Goal: Task Accomplishment & Management: Manage account settings

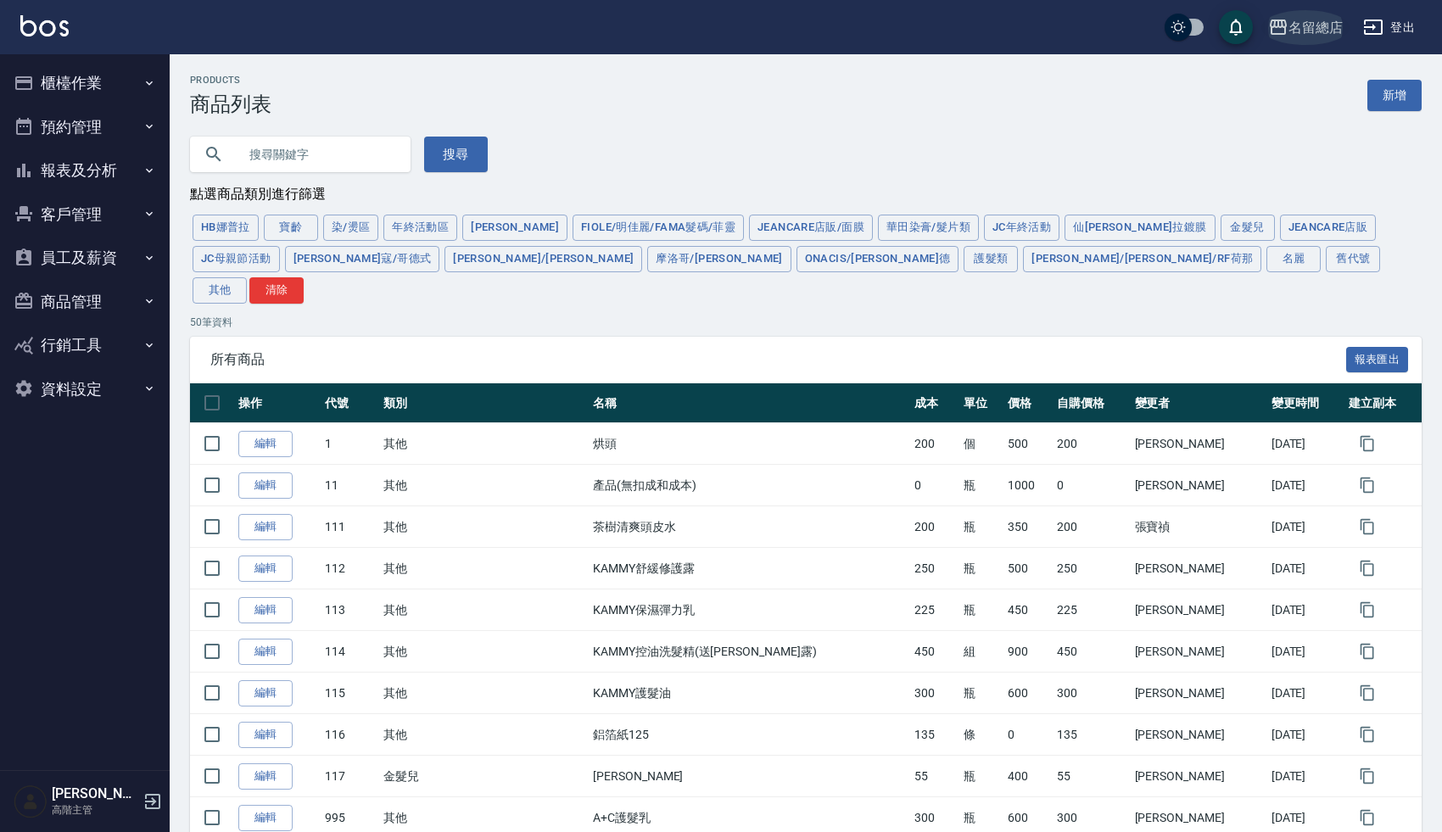
click at [1285, 26] on icon "button" at bounding box center [1278, 27] width 17 height 15
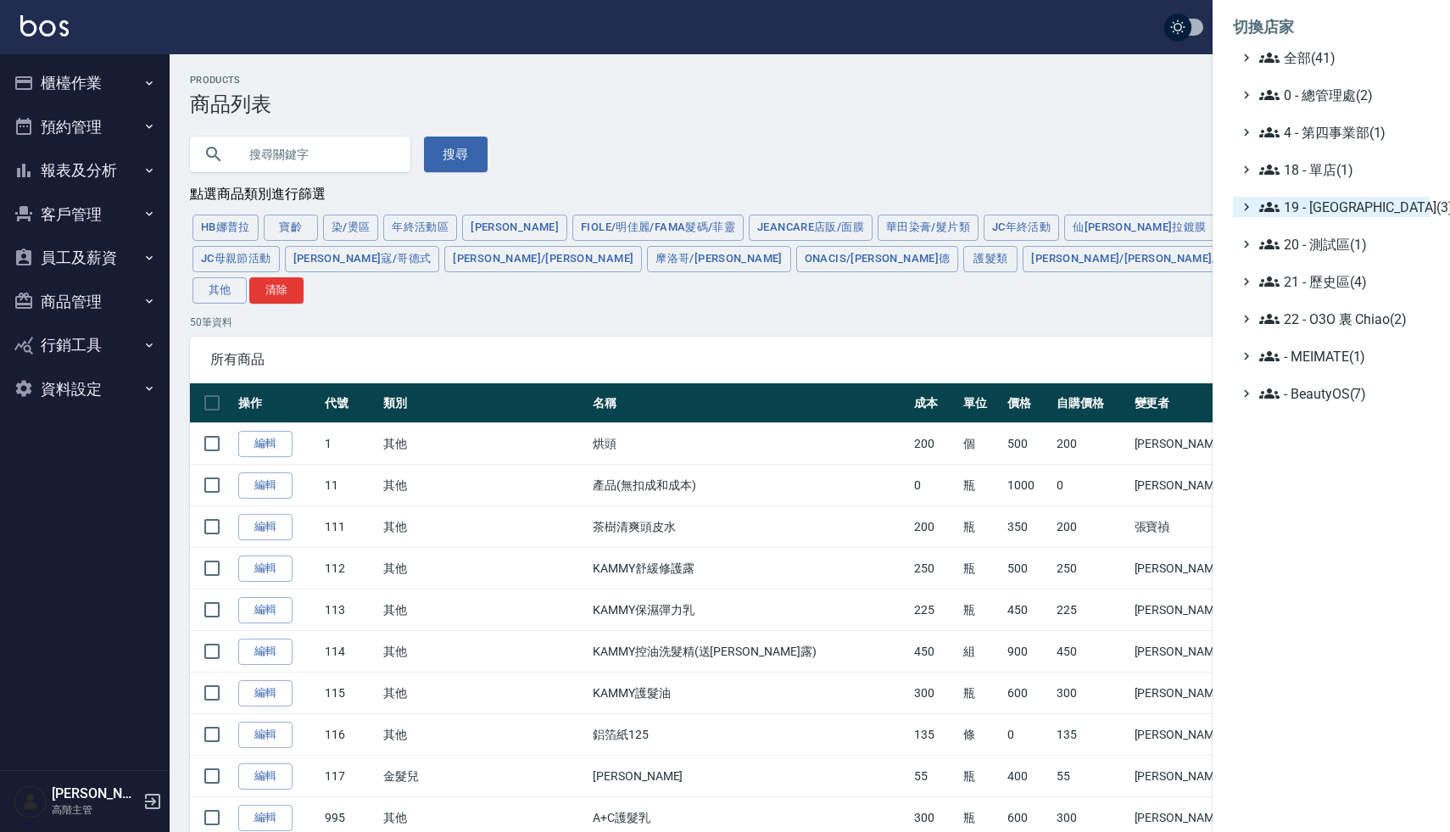
click at [1327, 198] on span "19 - 新城區(3)" at bounding box center [1342, 207] width 164 height 20
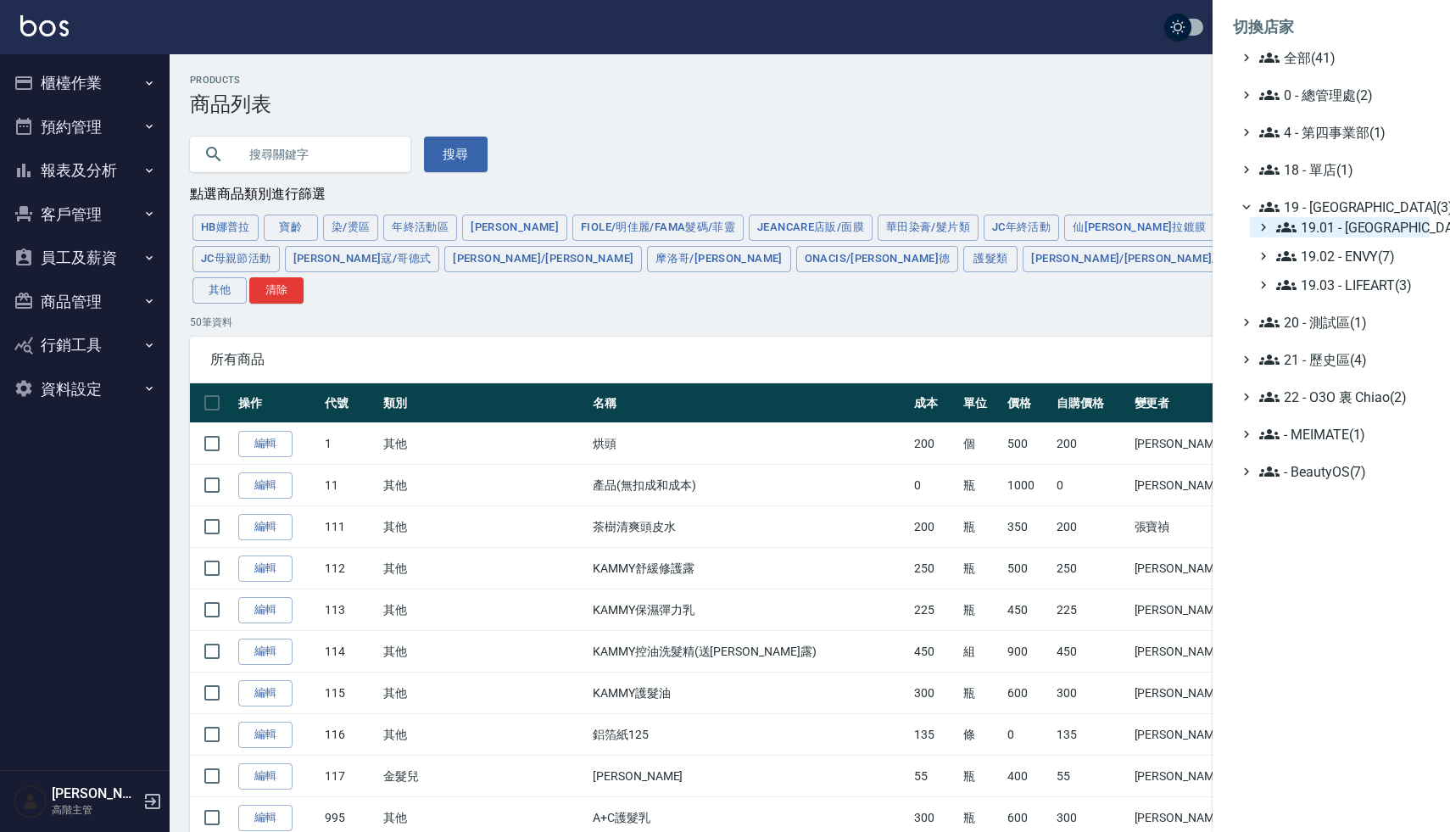
click at [1348, 230] on span "19.01 - 新城區 (10)" at bounding box center [1350, 227] width 147 height 20
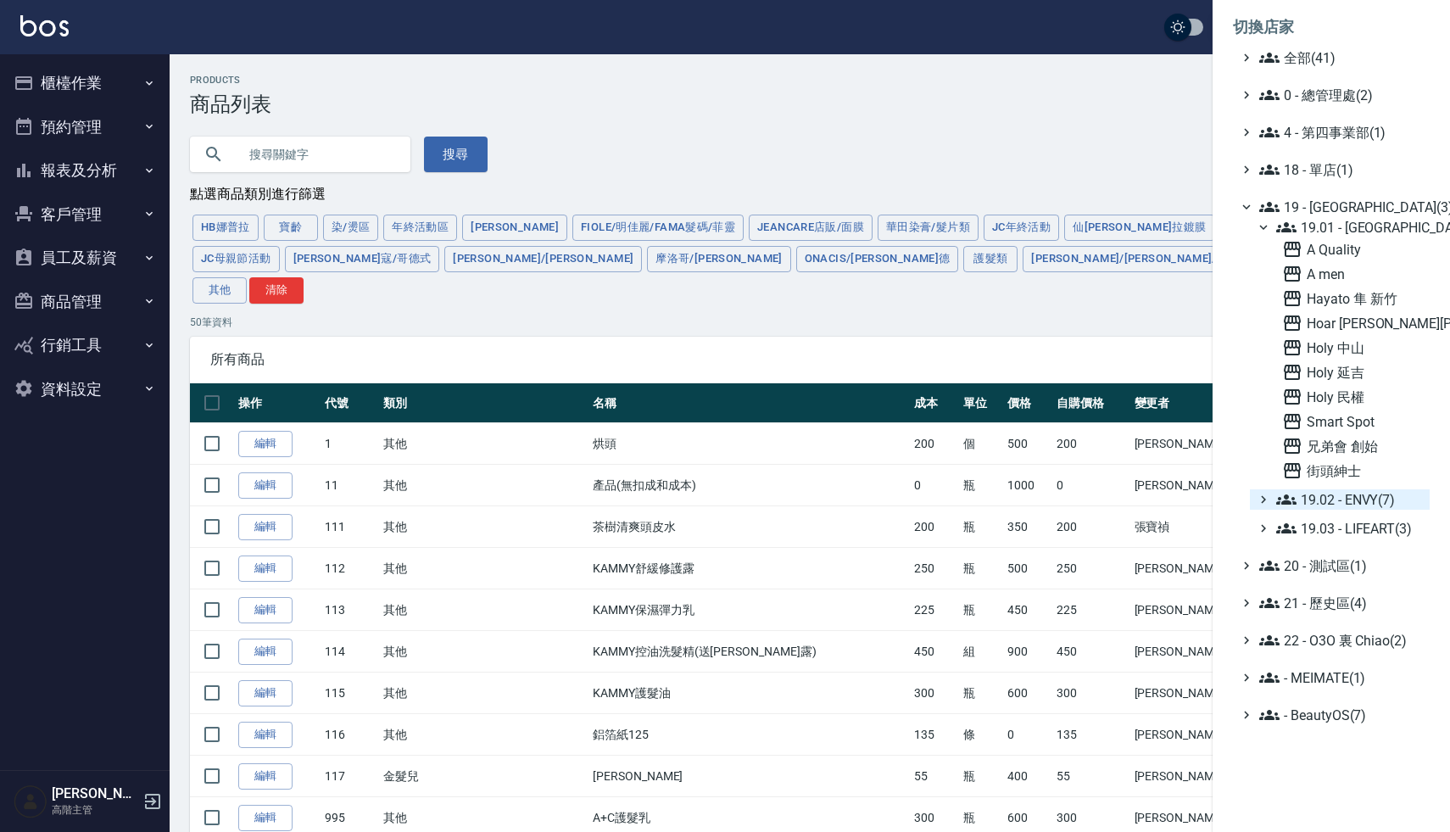
click at [1321, 499] on span "19.02 - ENVY(7)" at bounding box center [1350, 499] width 147 height 20
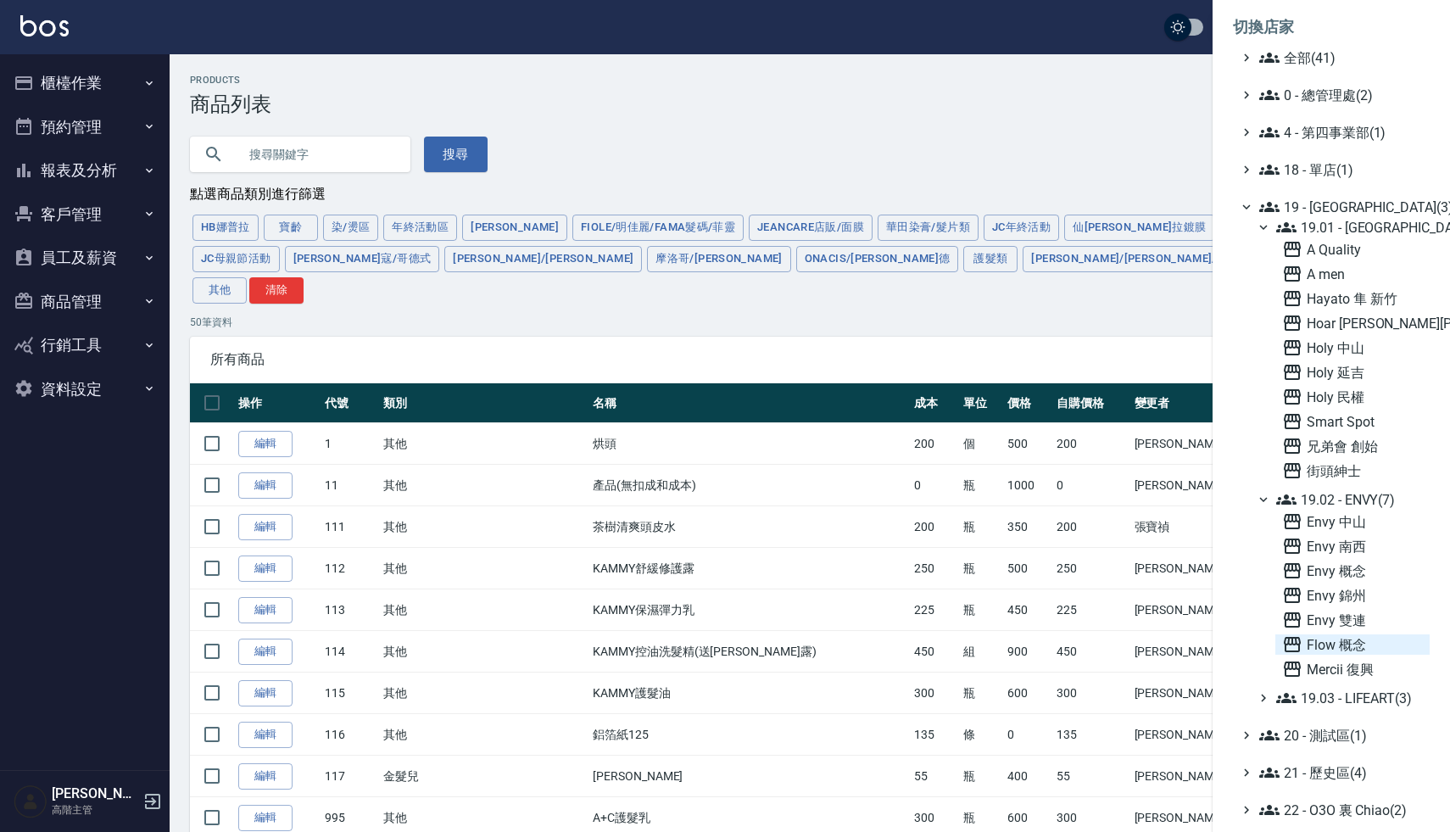
click at [1322, 647] on span "Flow 概念" at bounding box center [1352, 644] width 141 height 20
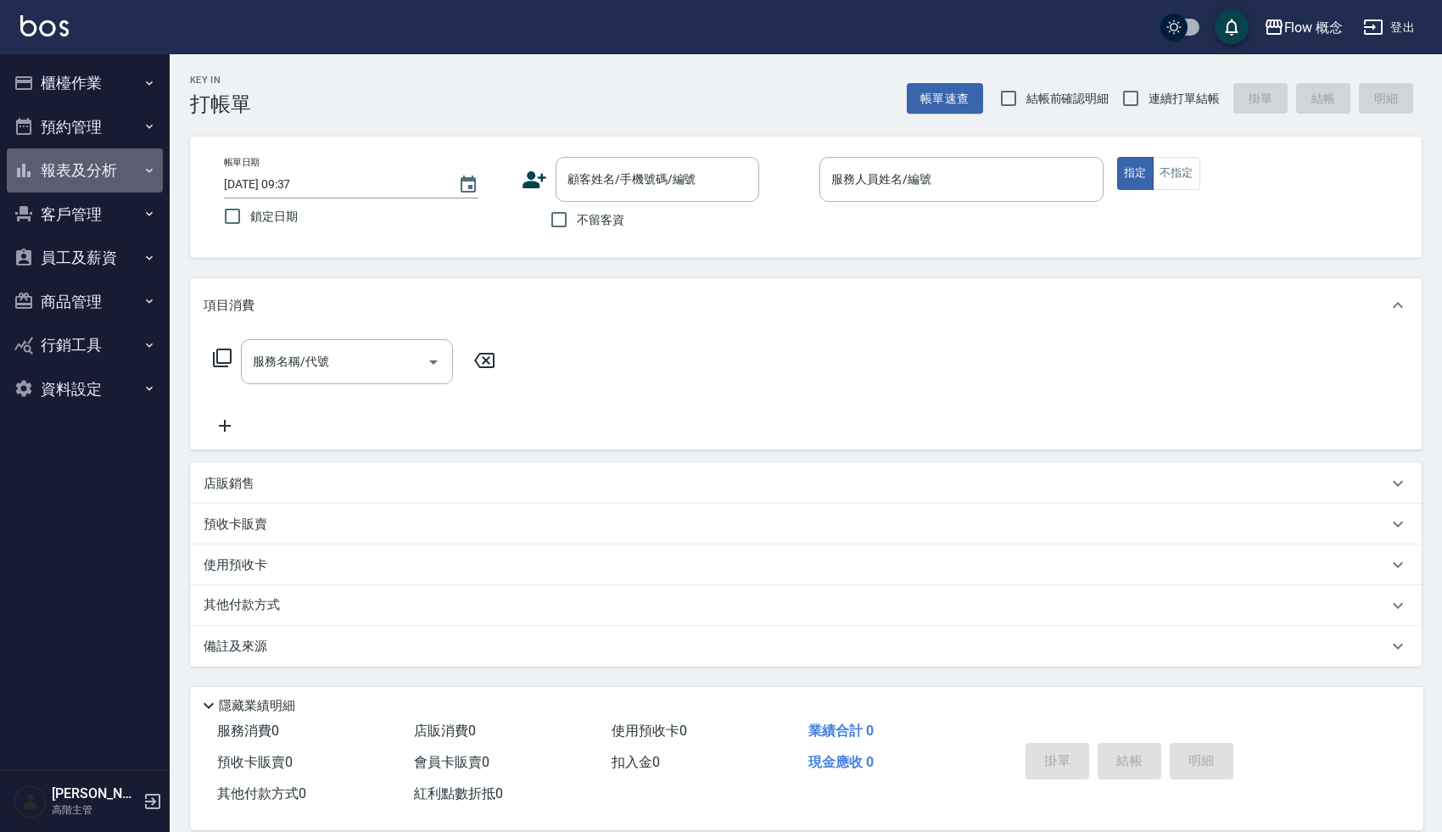
click at [75, 169] on button "報表及分析" at bounding box center [85, 170] width 156 height 44
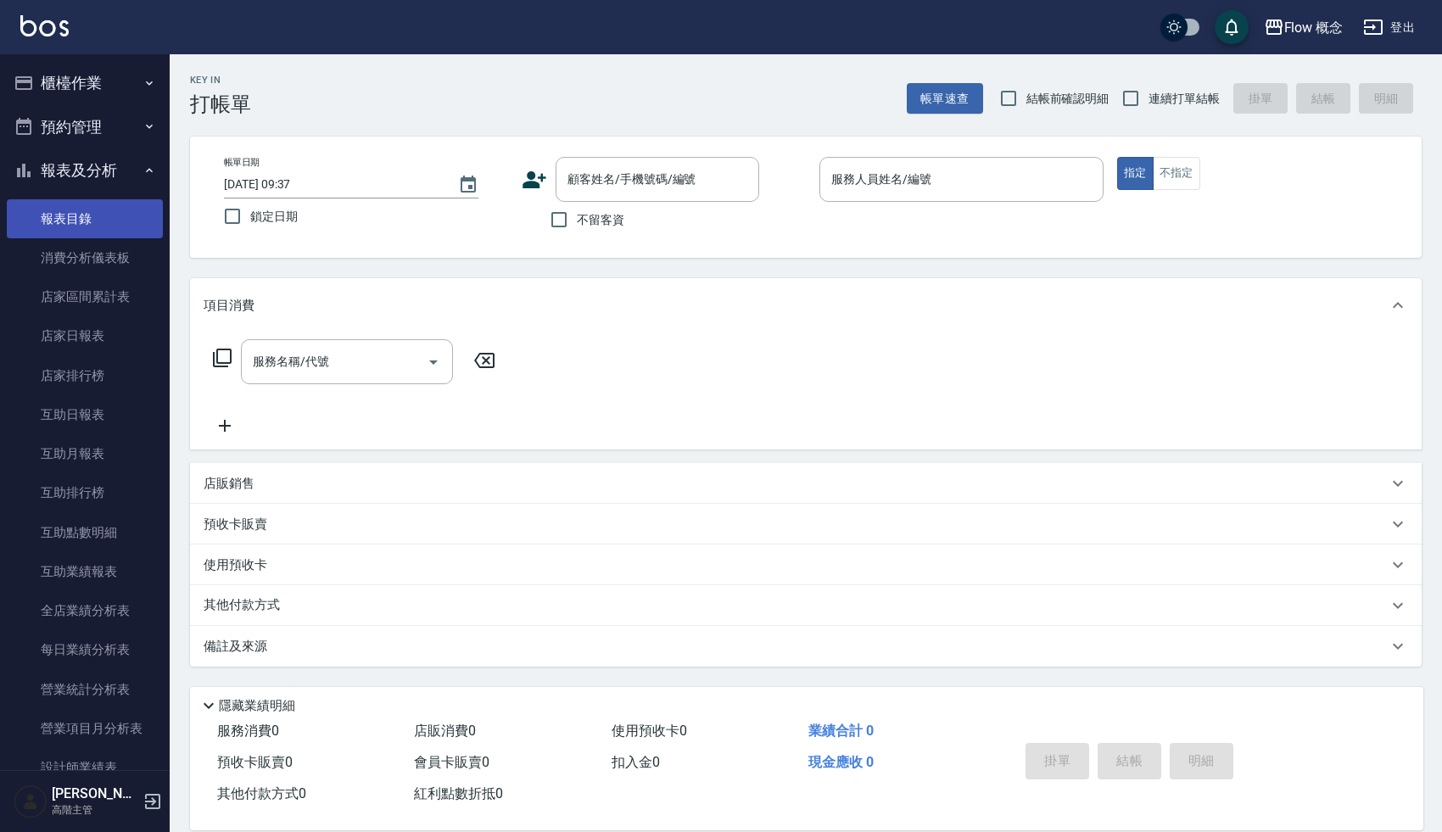
click at [79, 213] on link "報表目錄" at bounding box center [85, 218] width 156 height 39
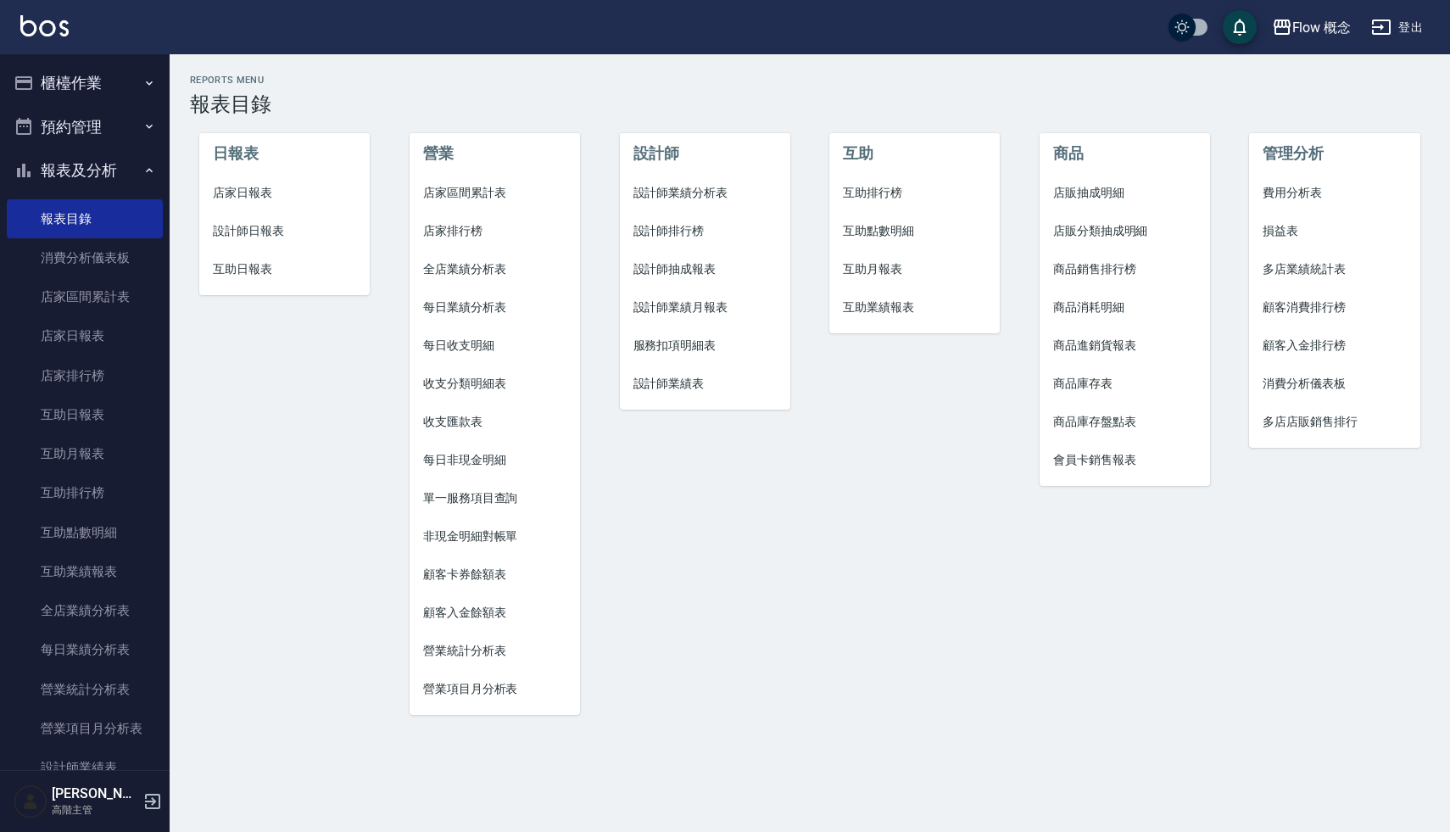
click at [249, 215] on li "設計師日報表" at bounding box center [284, 231] width 170 height 38
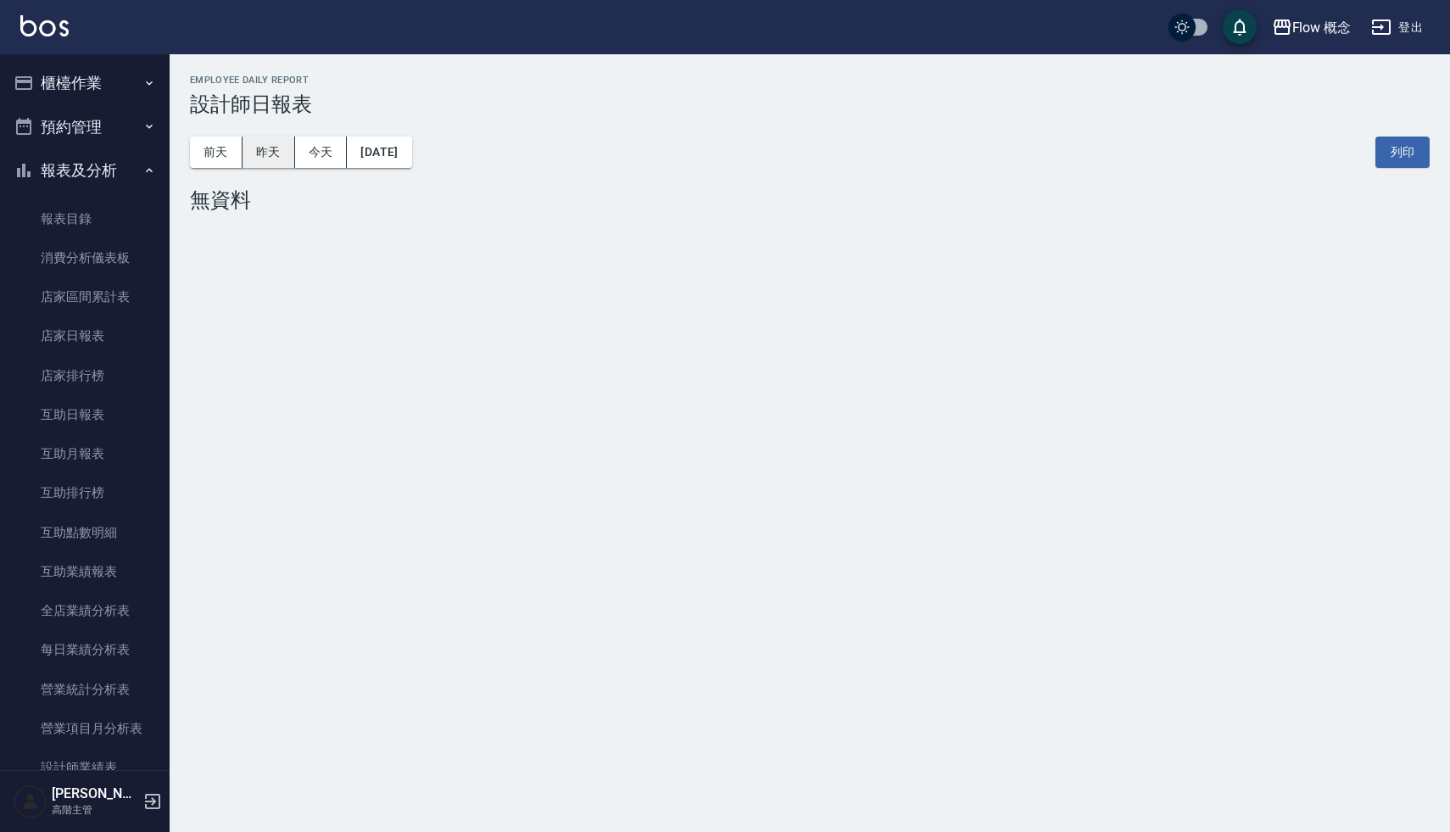
click at [270, 152] on button "昨天" at bounding box center [269, 152] width 53 height 31
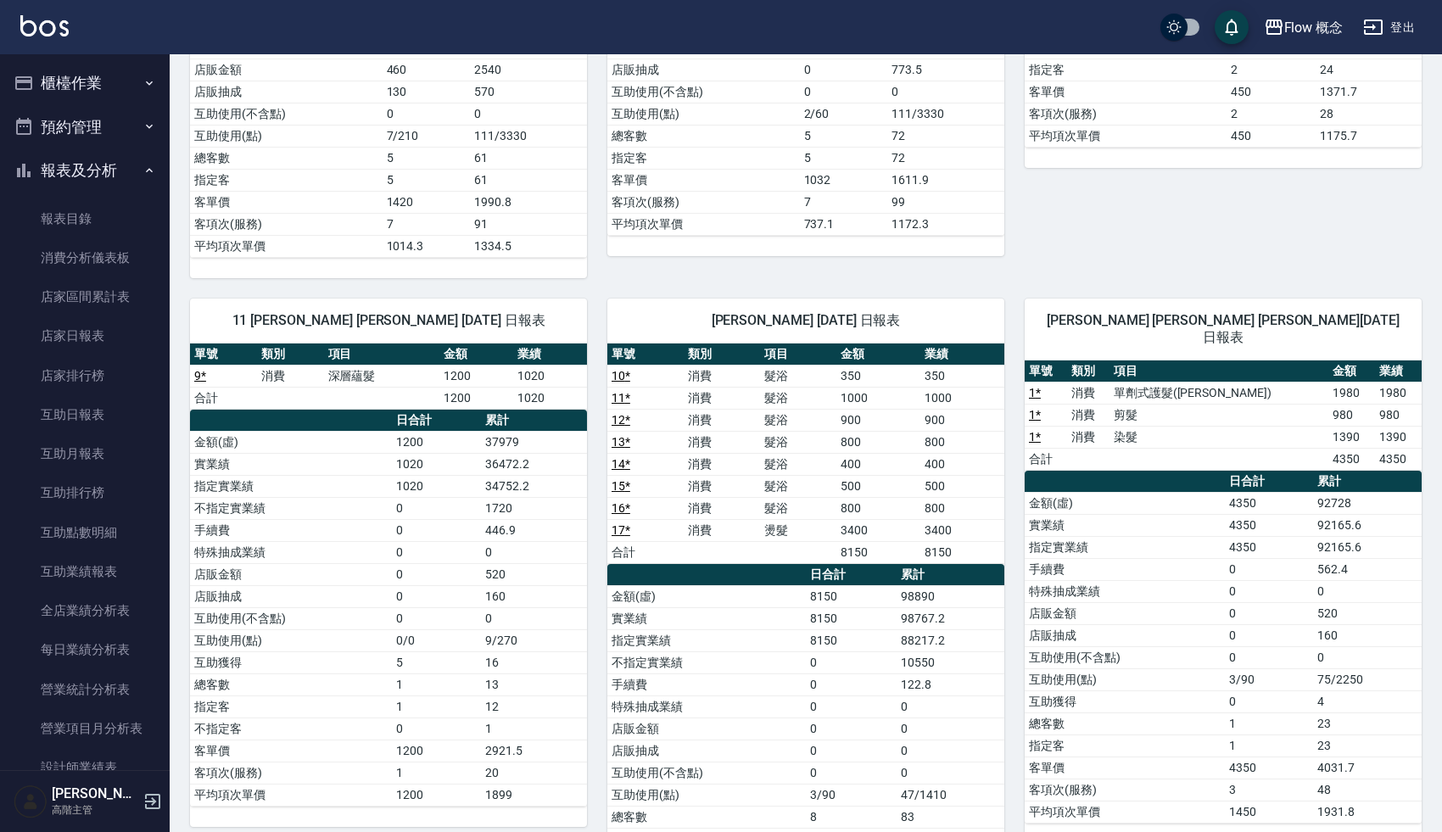
scroll to position [309, 0]
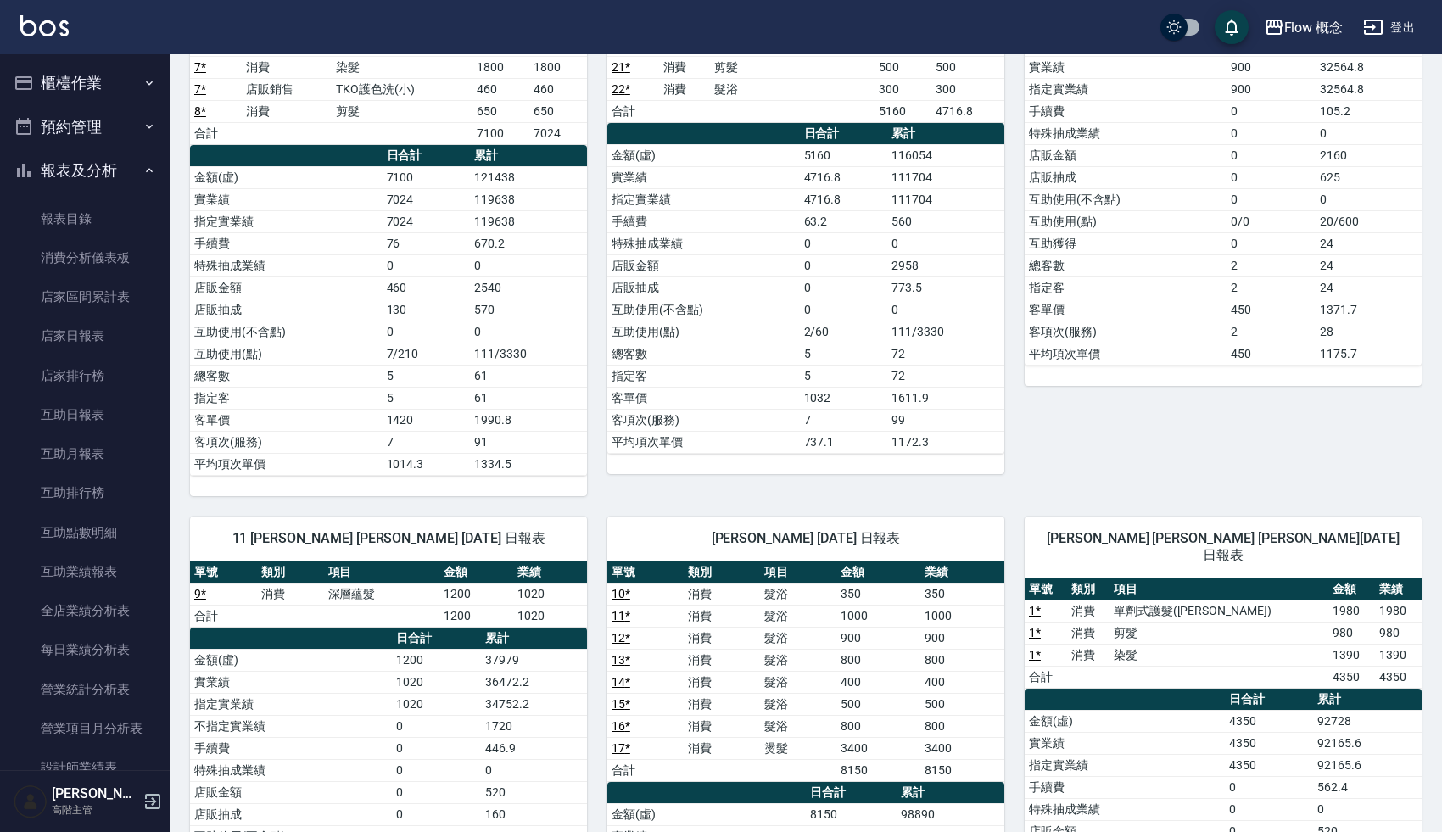
click at [67, 171] on button "報表及分析" at bounding box center [85, 170] width 156 height 44
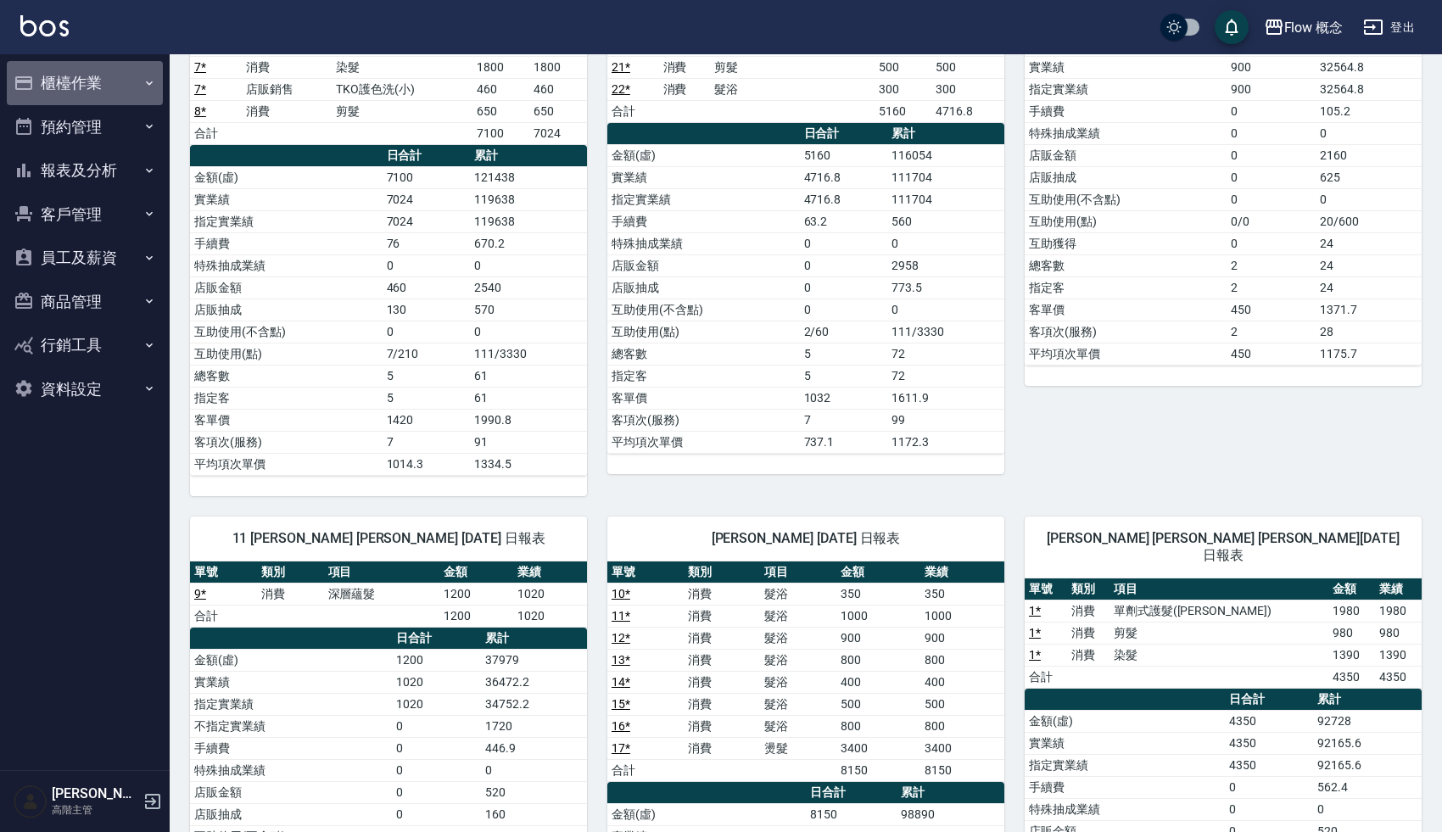
click at [85, 81] on button "櫃檯作業" at bounding box center [85, 83] width 156 height 44
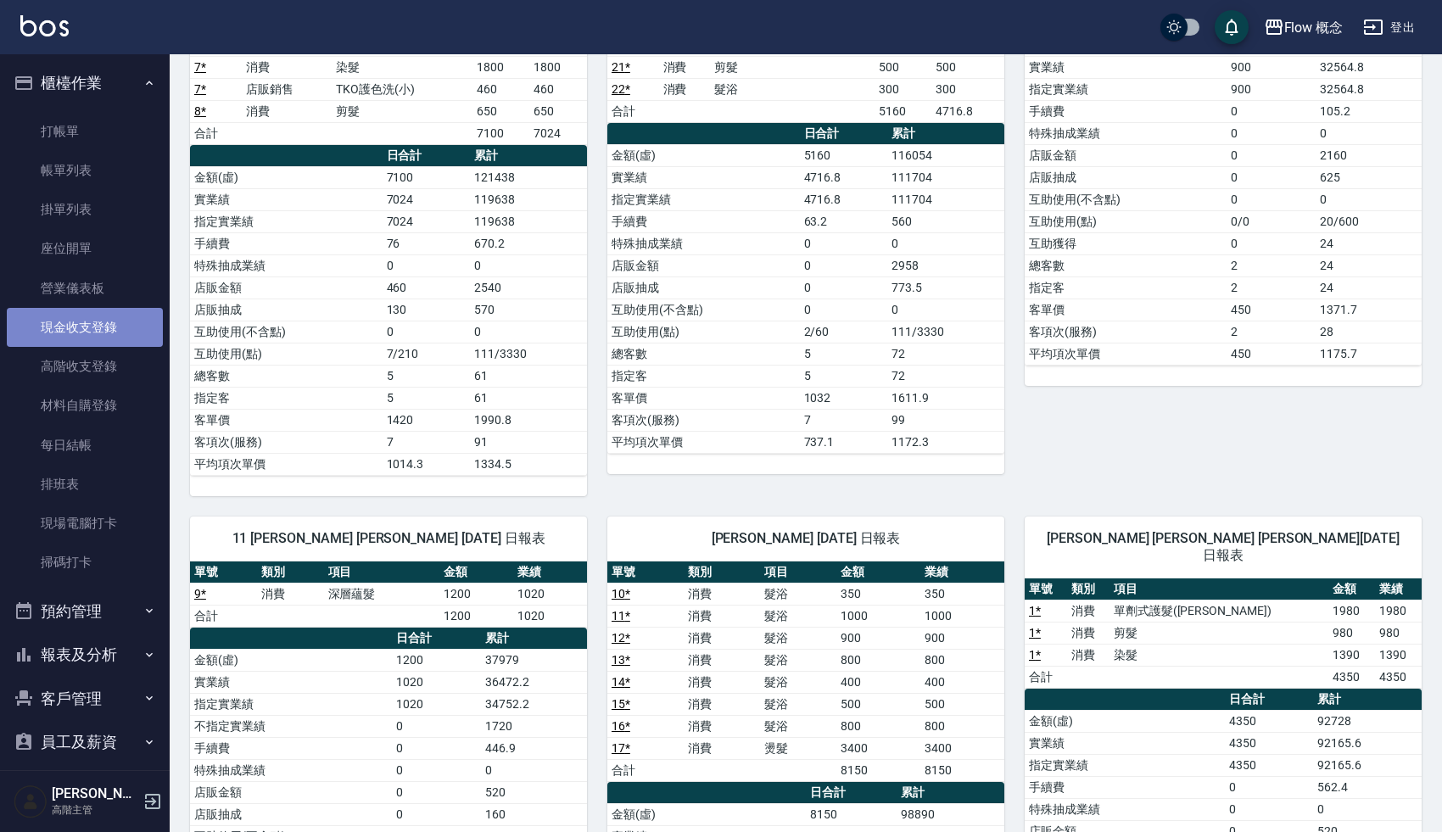
click at [96, 328] on link "現金收支登錄" at bounding box center [85, 327] width 156 height 39
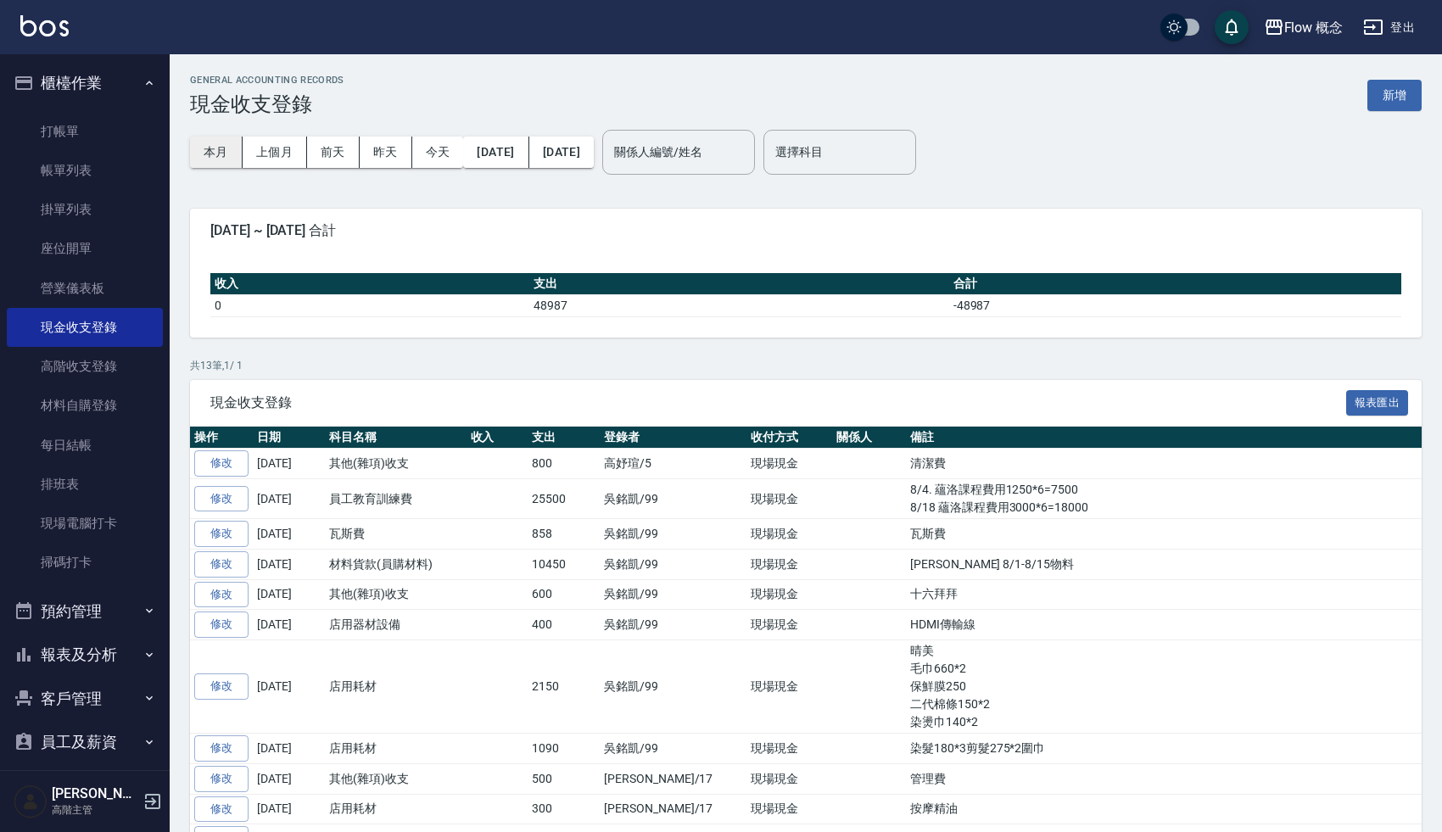
click at [223, 151] on button "本月" at bounding box center [216, 152] width 53 height 31
click at [103, 408] on link "材料自購登錄" at bounding box center [85, 405] width 156 height 39
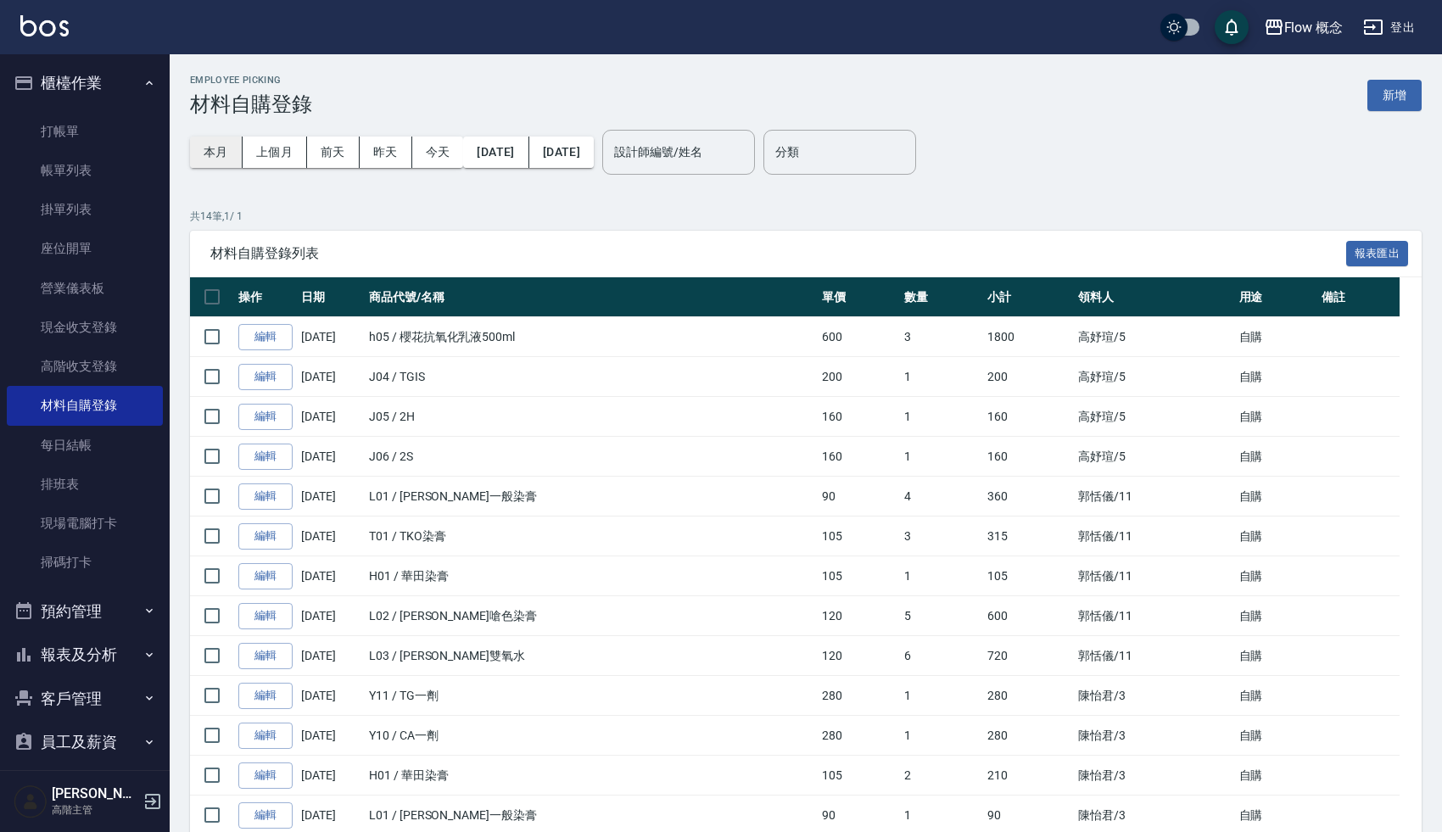
click at [215, 145] on button "本月" at bounding box center [216, 152] width 53 height 31
click at [97, 131] on link "打帳單" at bounding box center [85, 131] width 156 height 39
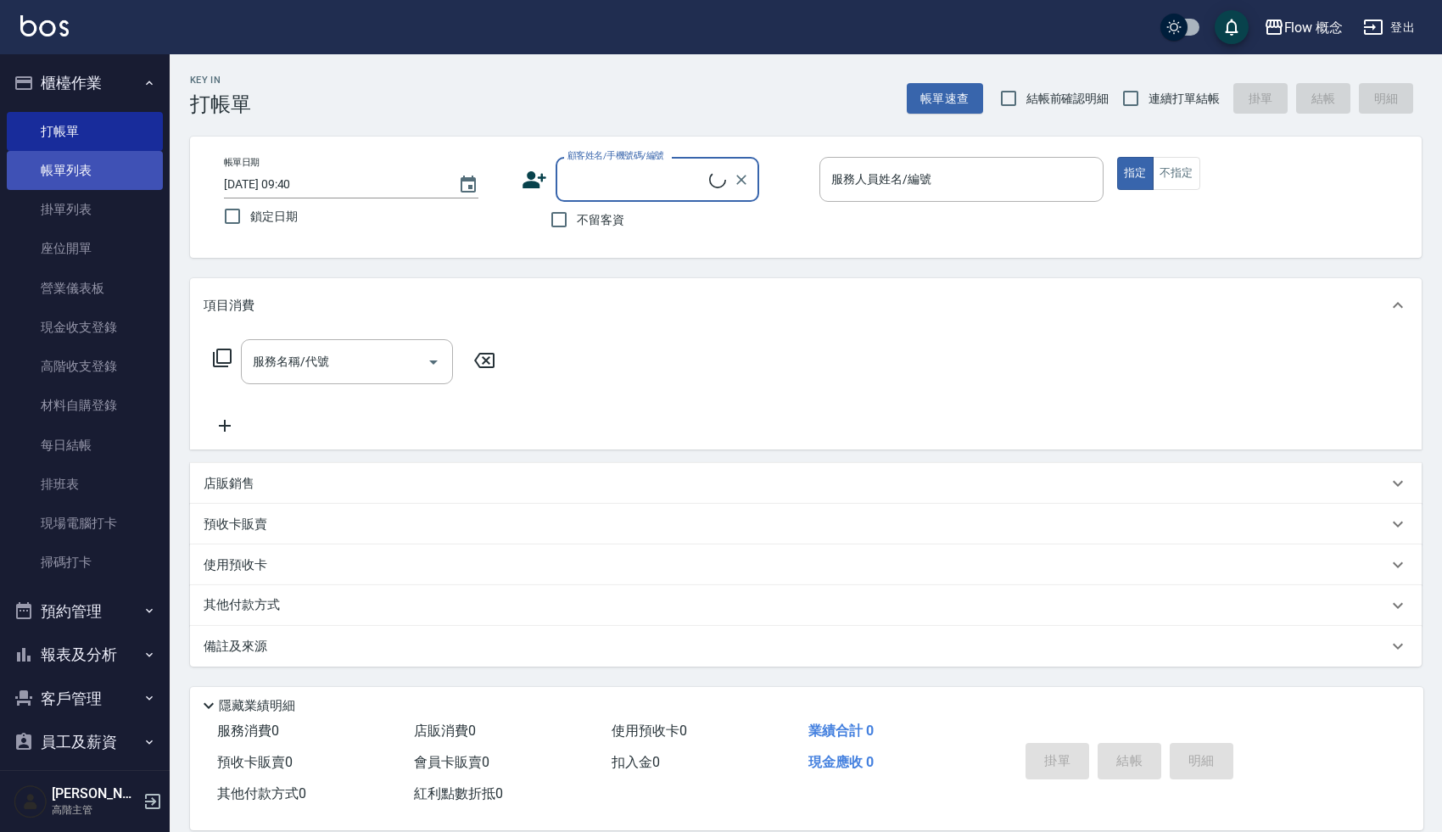
click at [87, 167] on link "帳單列表" at bounding box center [85, 170] width 156 height 39
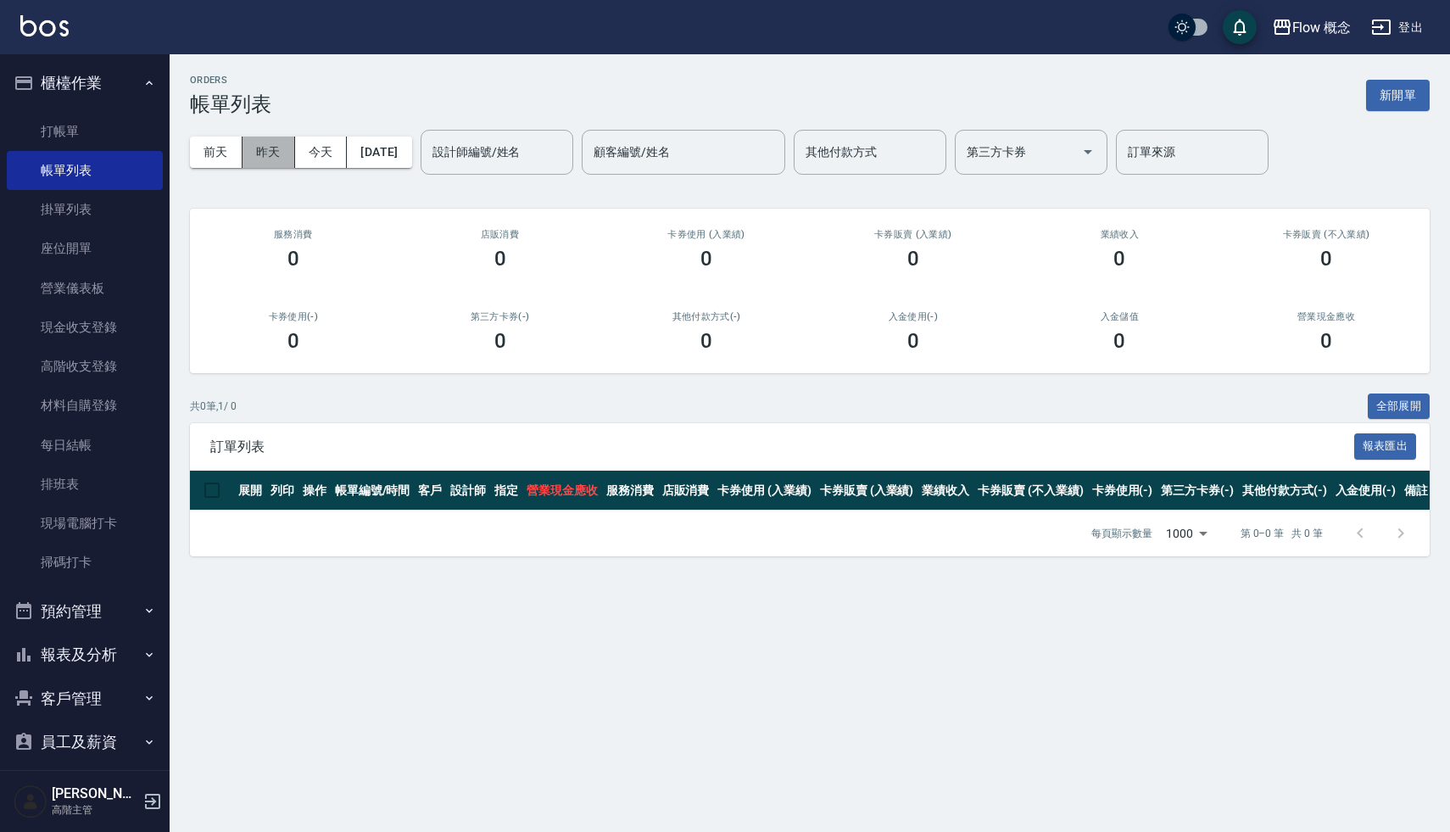
click at [264, 156] on button "昨天" at bounding box center [269, 152] width 53 height 31
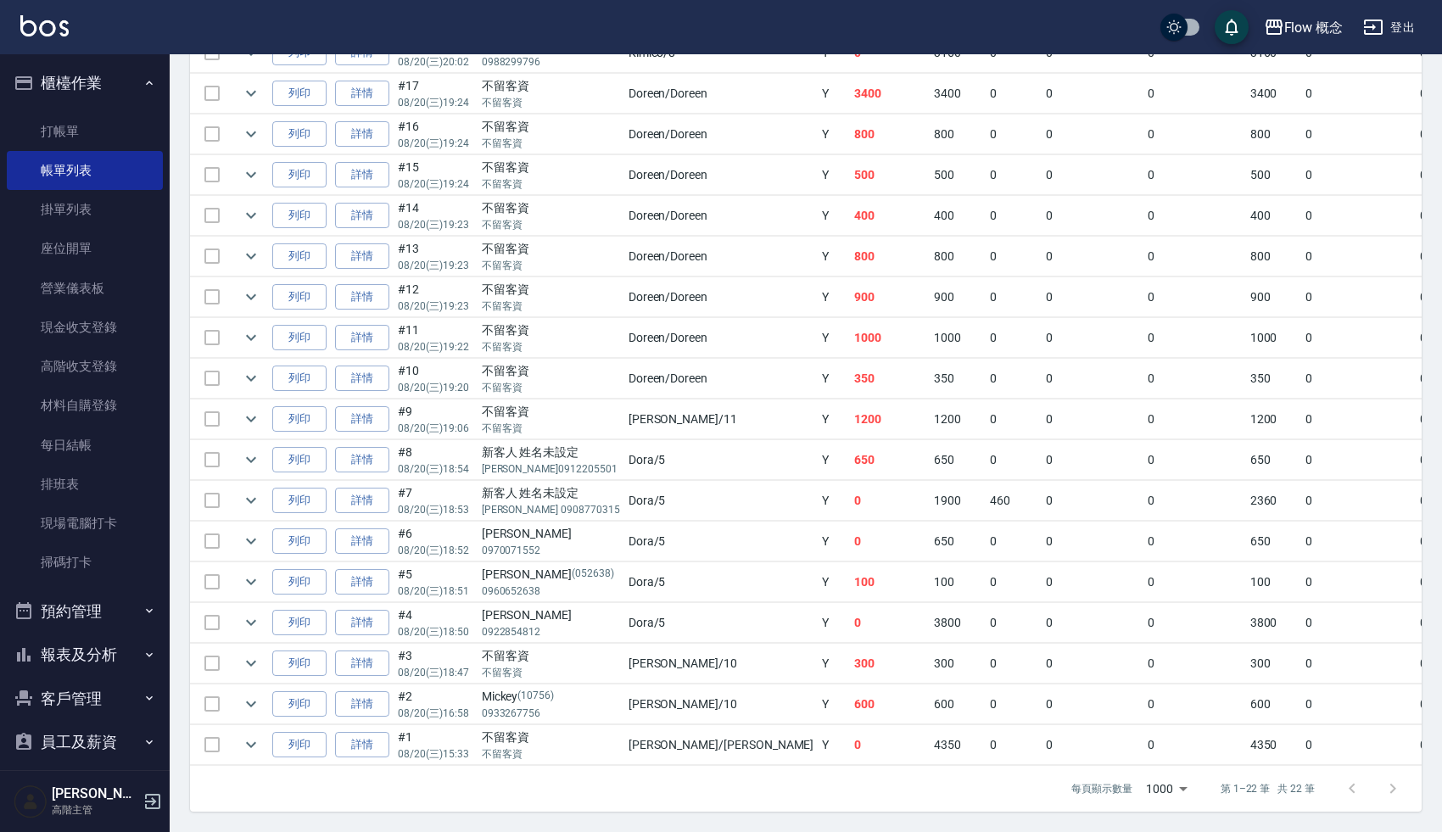
scroll to position [654, 0]
click at [252, 742] on icon "expand row" at bounding box center [251, 745] width 10 height 6
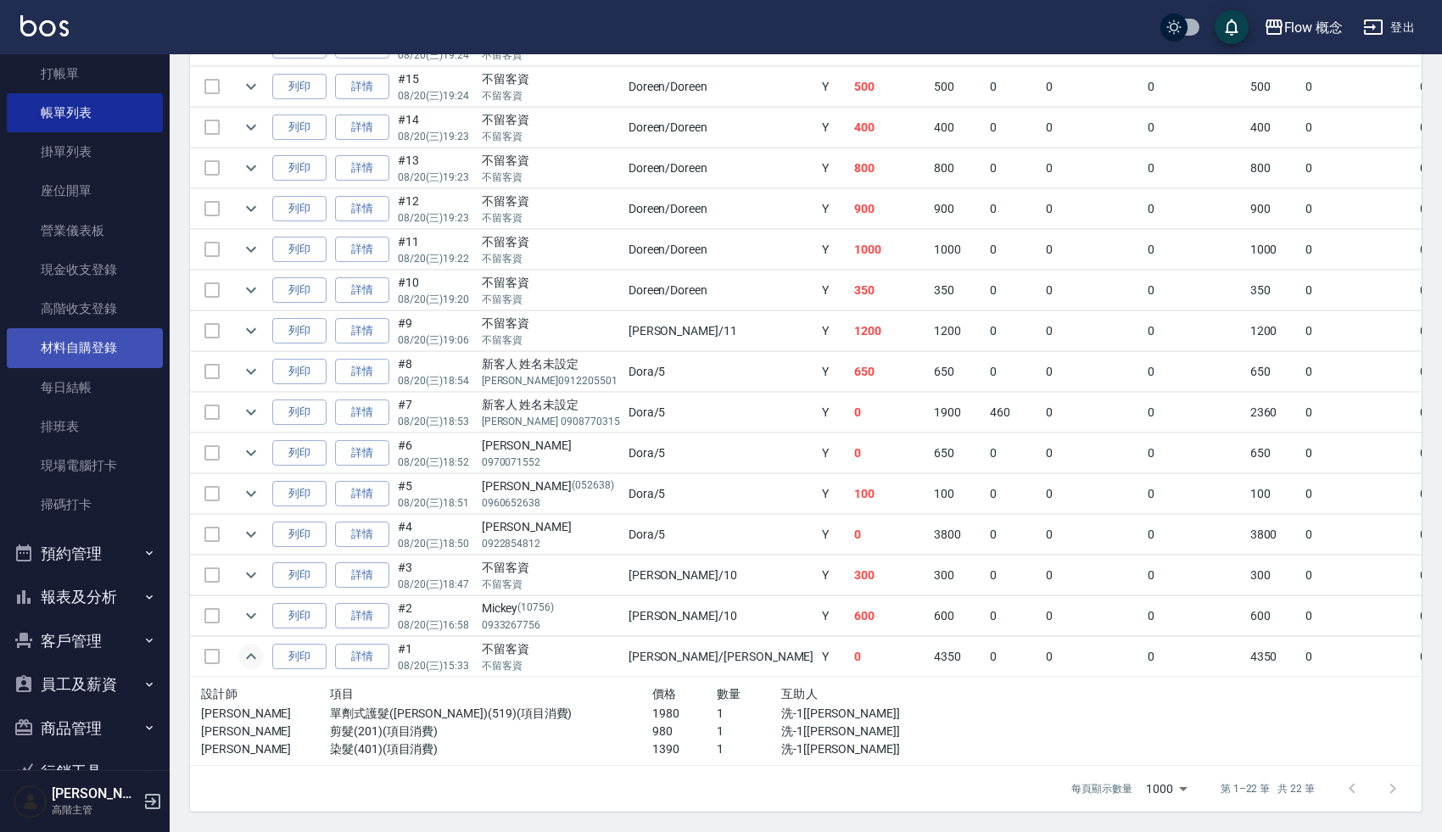
scroll to position [145, 0]
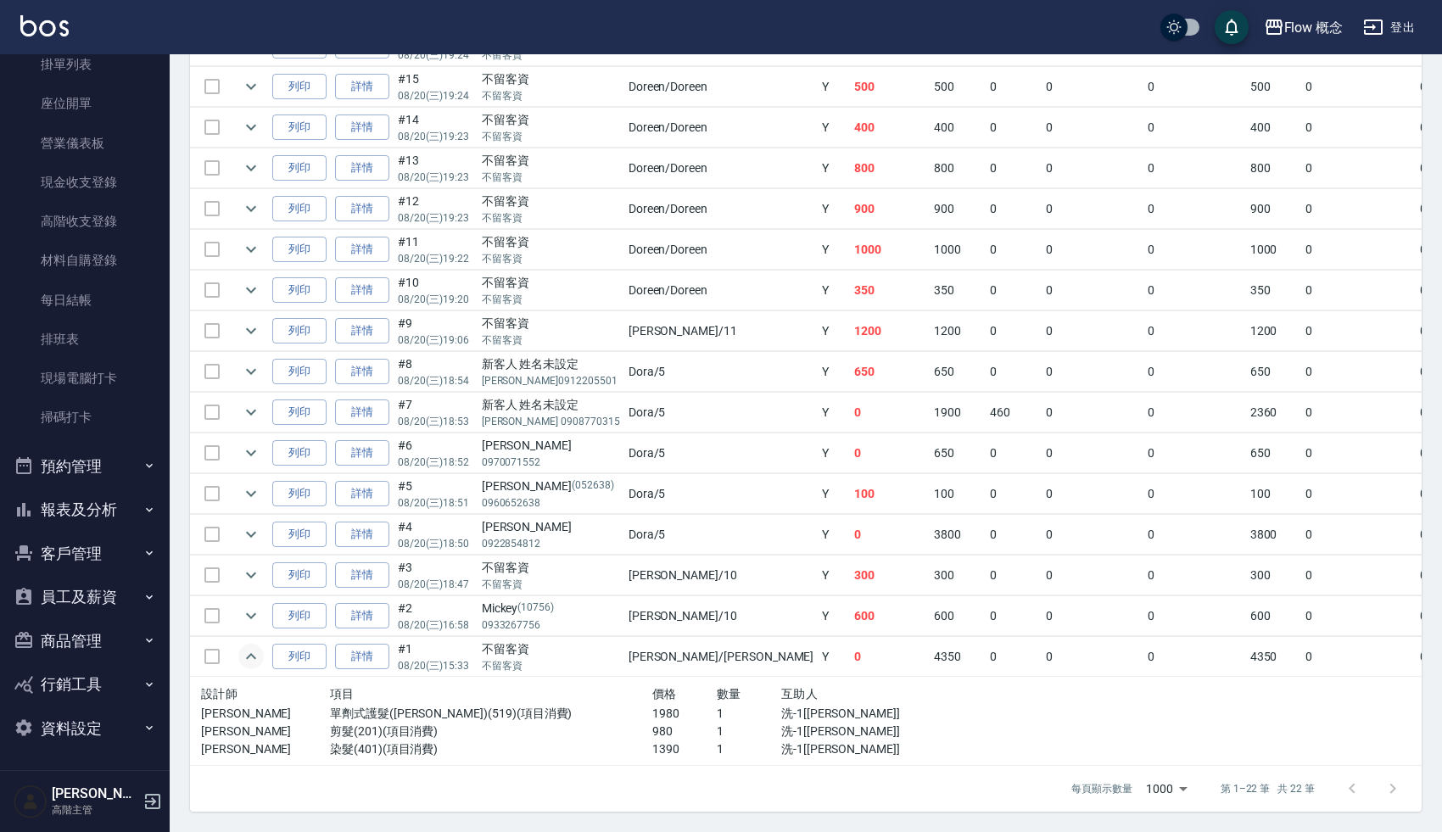
click at [70, 727] on button "資料設定" at bounding box center [85, 729] width 156 height 44
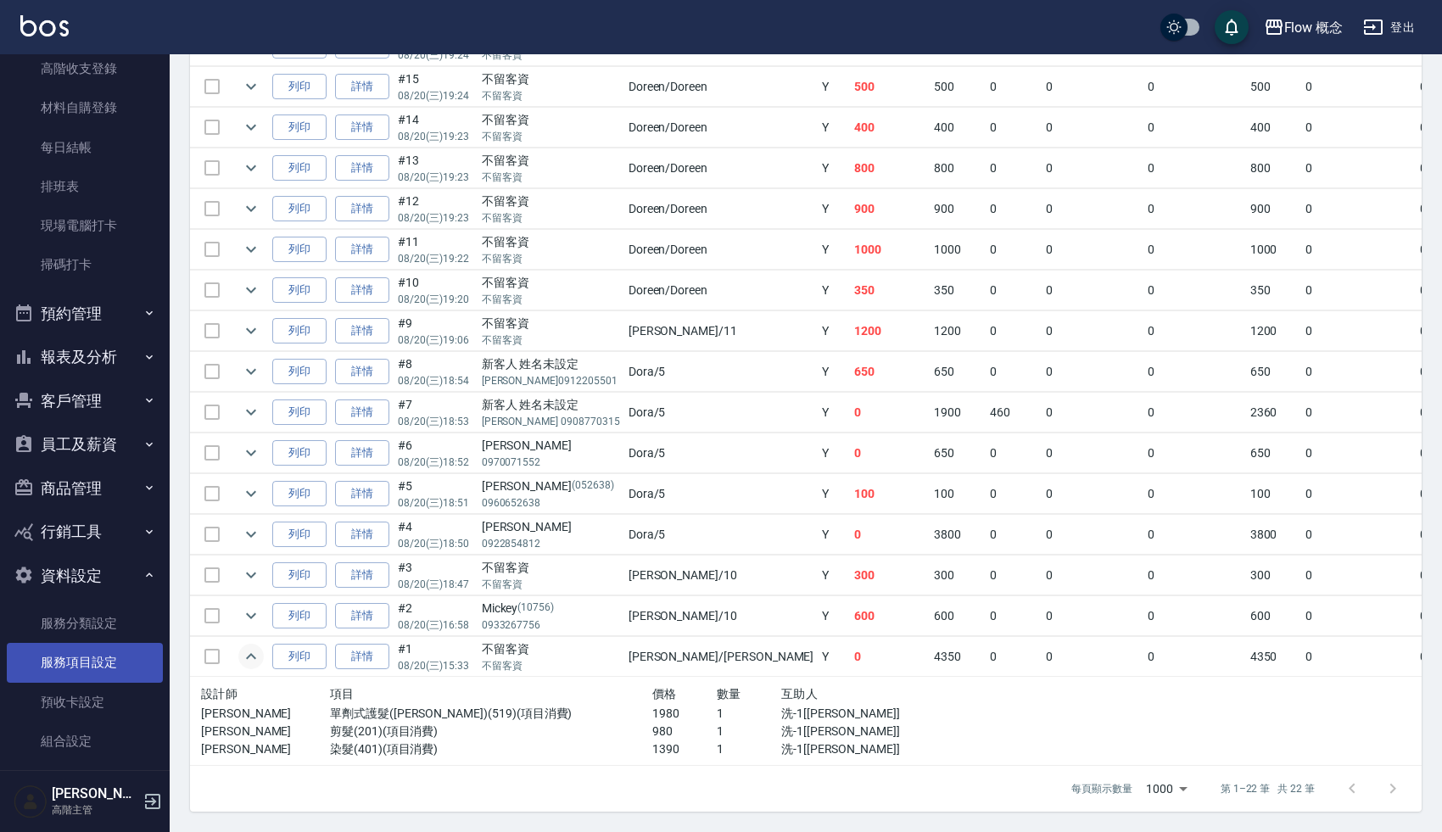
scroll to position [303, 0]
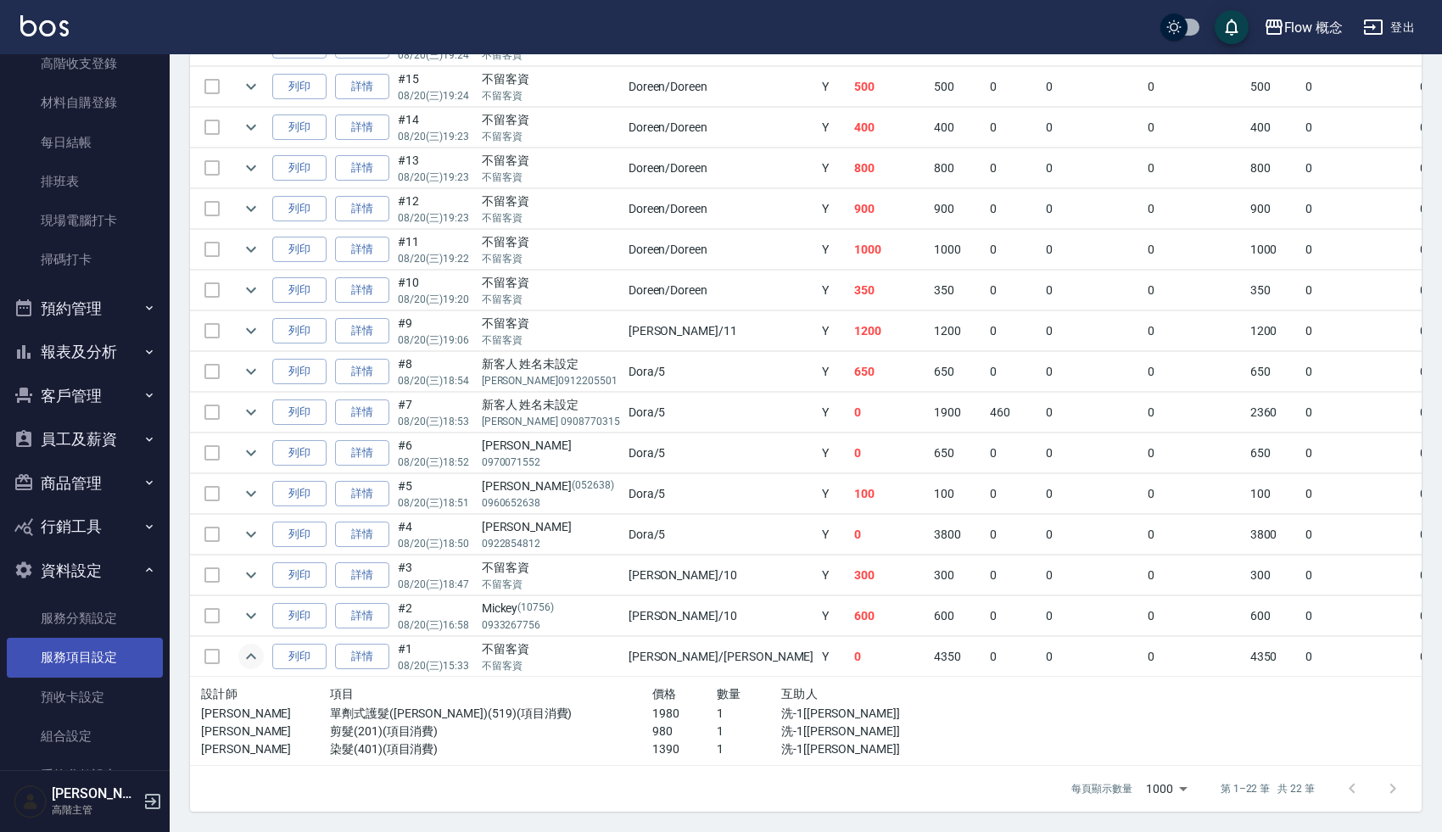
click at [75, 663] on link "服務項目設定" at bounding box center [85, 657] width 156 height 39
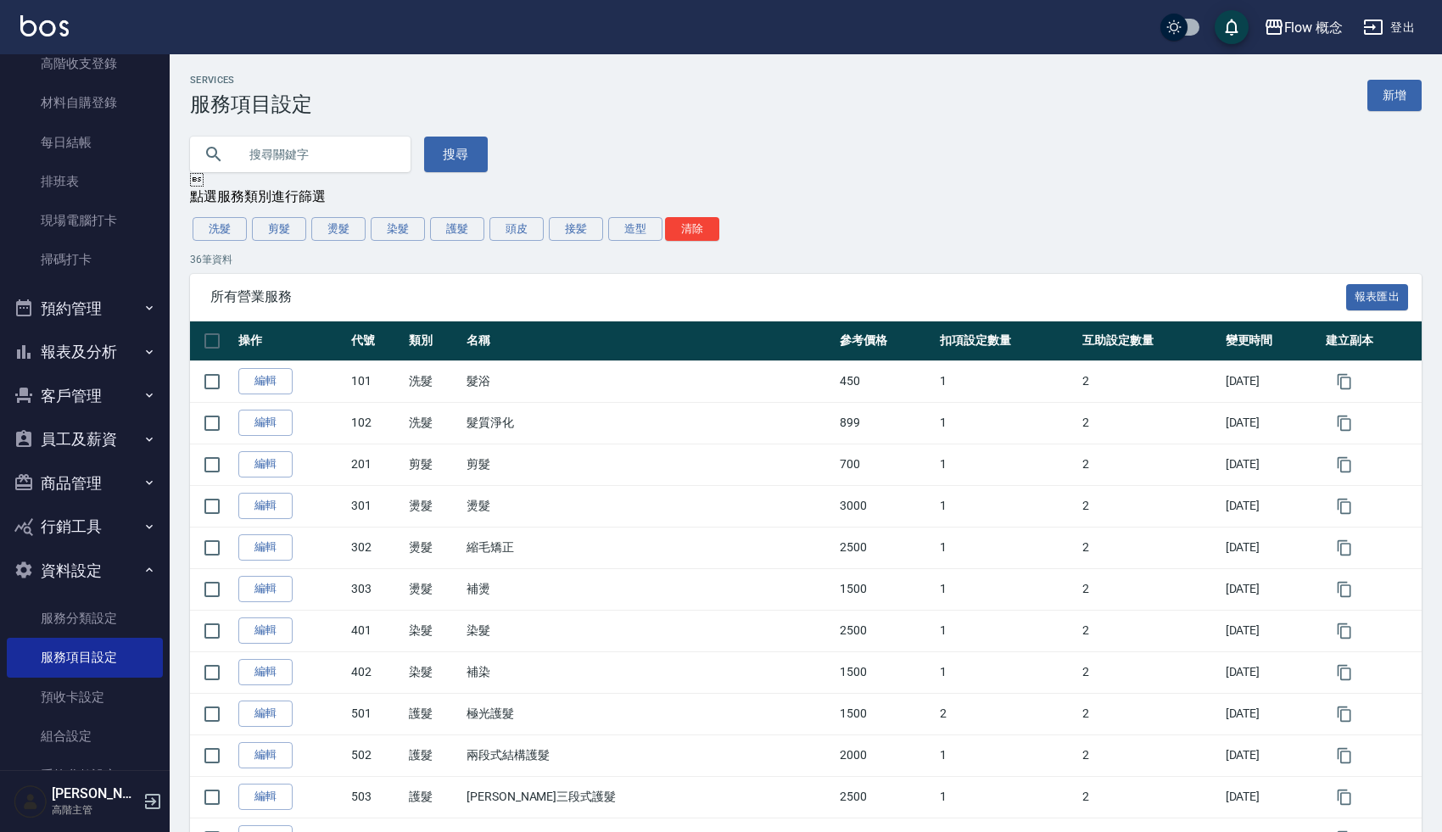
click at [377, 296] on span "所有營業服務" at bounding box center [778, 296] width 1136 height 17
click at [461, 233] on button "護髮" at bounding box center [457, 229] width 54 height 24
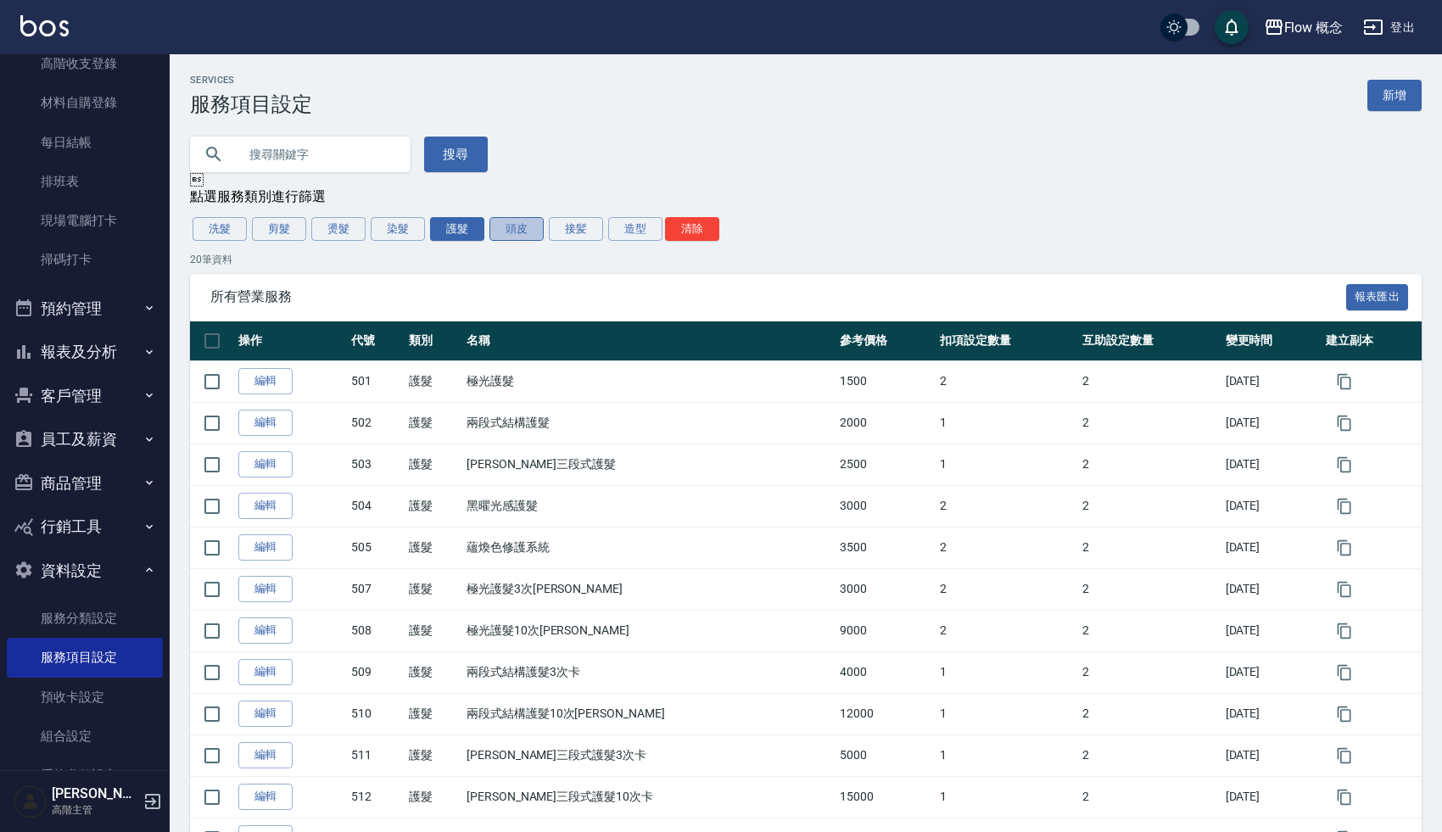
click at [513, 232] on button "頭皮" at bounding box center [516, 229] width 54 height 24
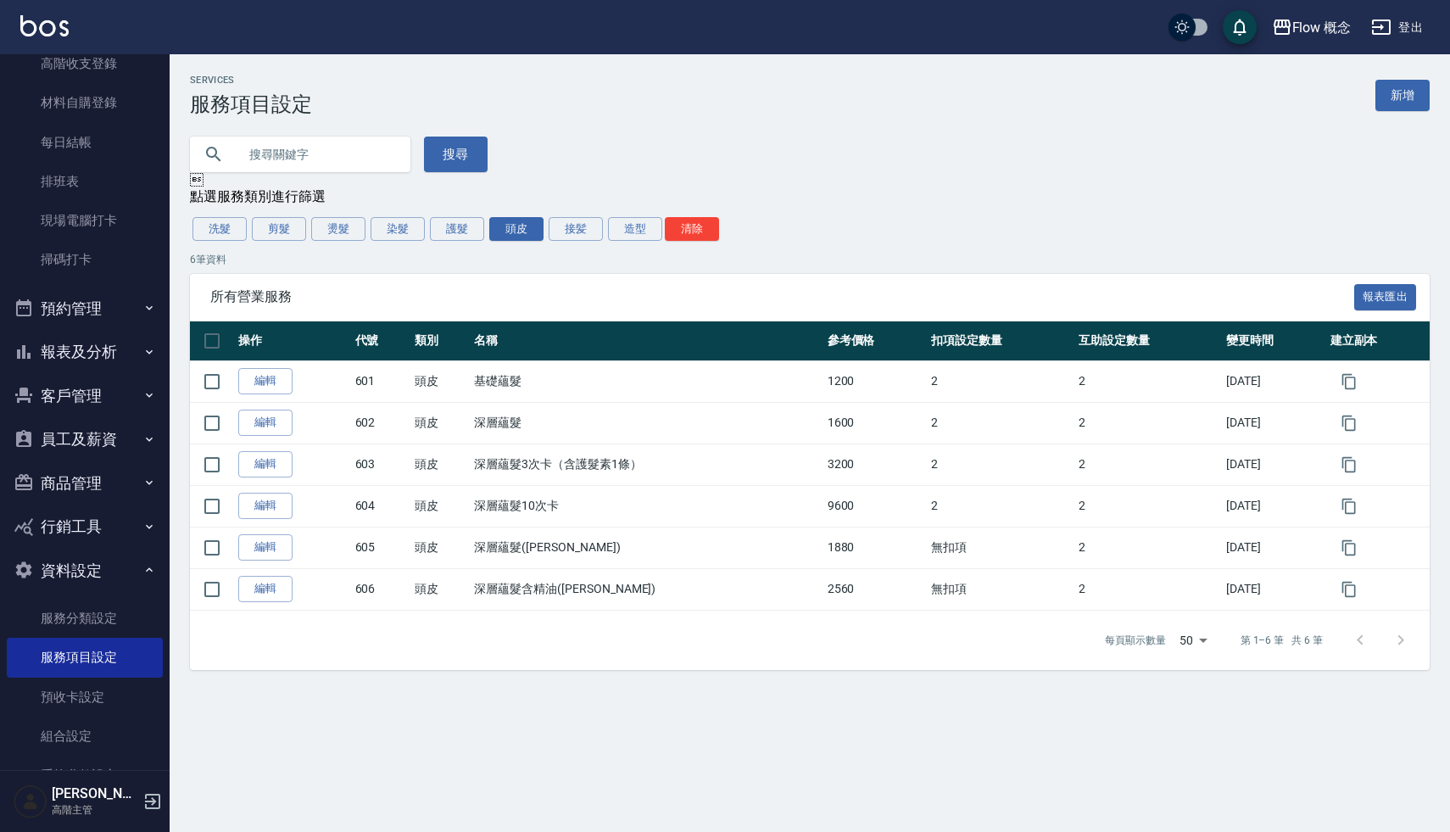
click at [660, 112] on div "Services 服務項目設定 新增" at bounding box center [810, 96] width 1240 height 42
click at [577, 227] on button "接髪" at bounding box center [576, 229] width 54 height 24
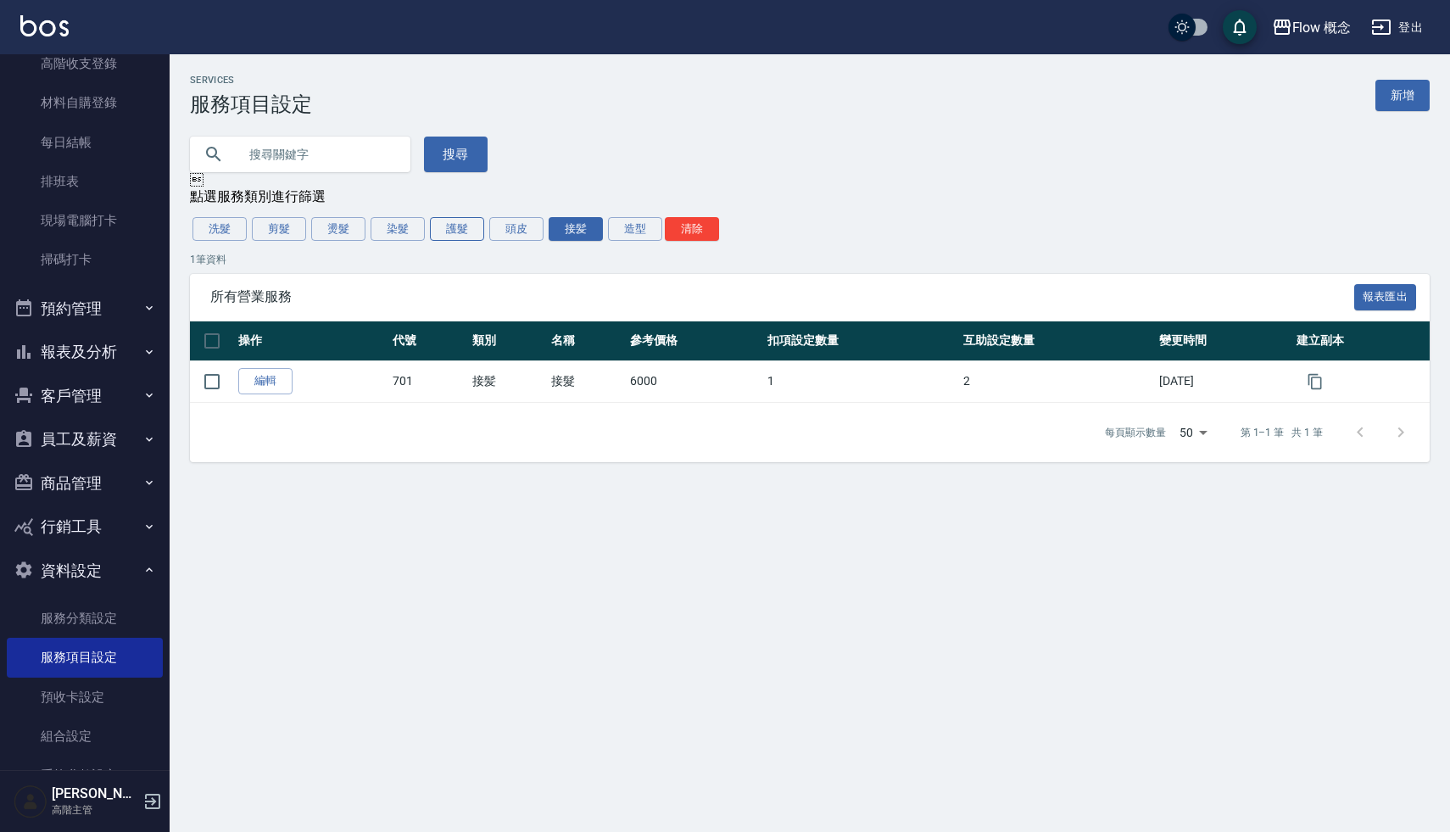
click at [454, 229] on button "護髮" at bounding box center [457, 229] width 54 height 24
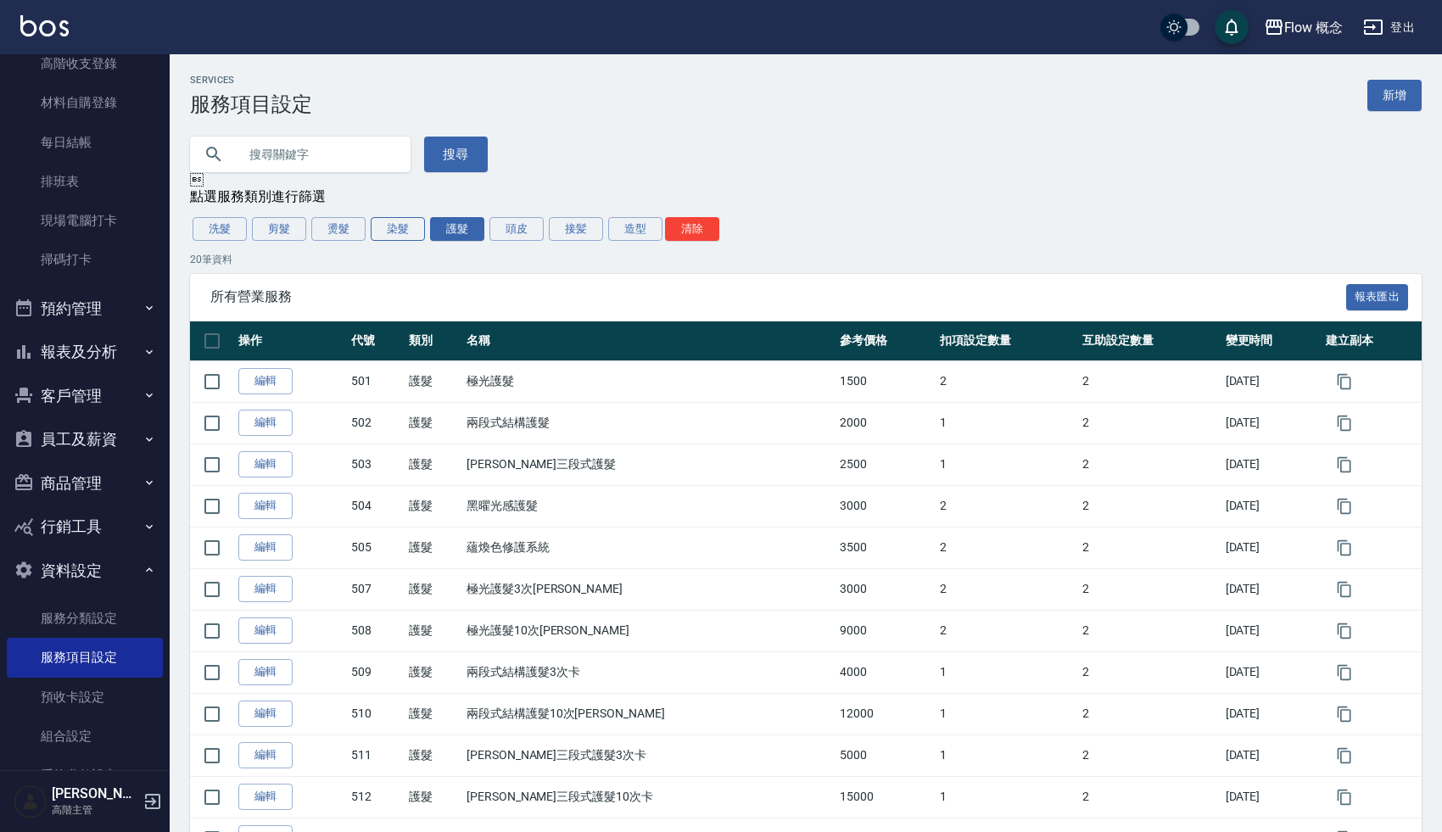
click at [402, 231] on button "染髮" at bounding box center [398, 229] width 54 height 24
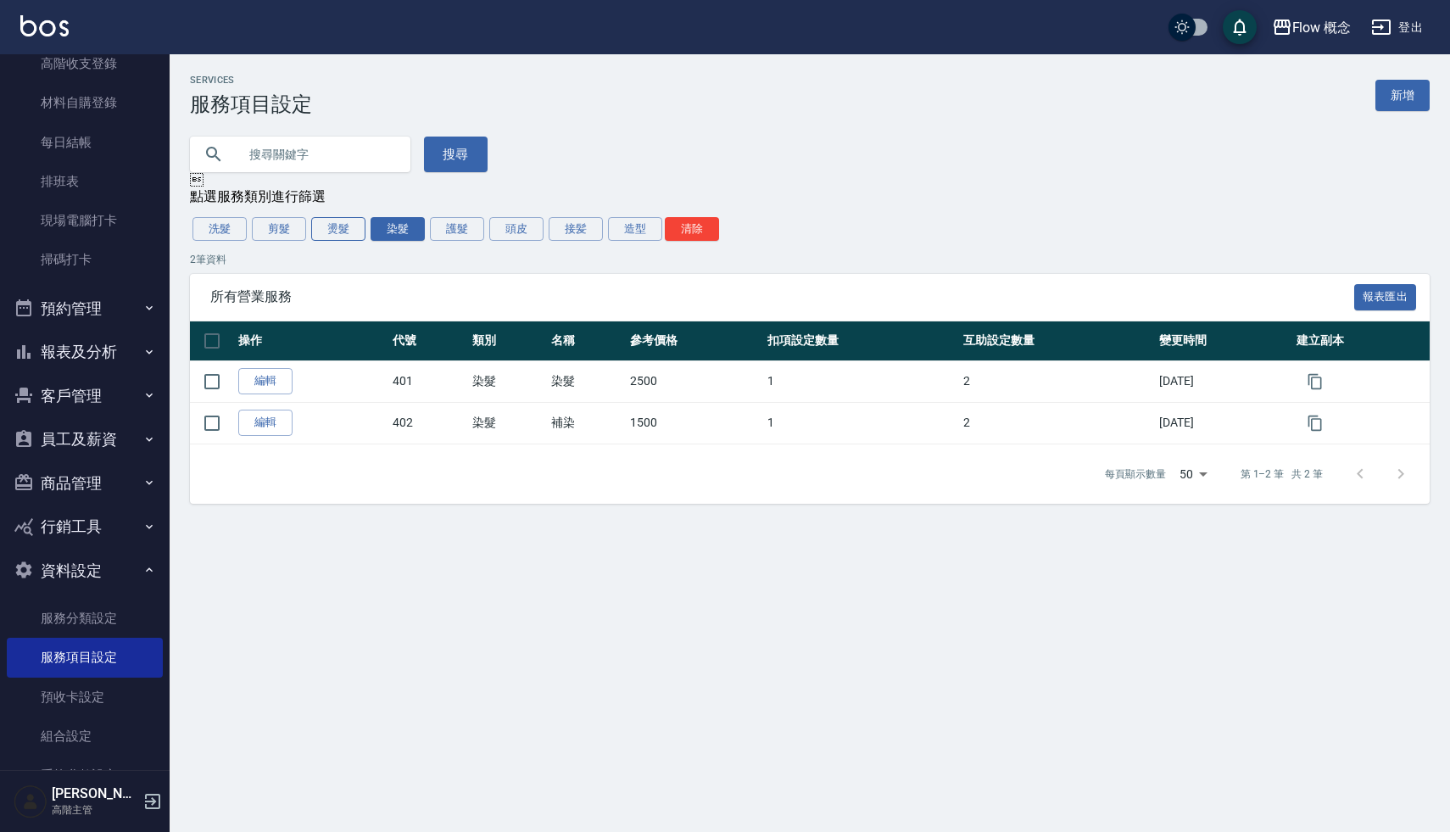
click at [341, 232] on button "燙髮" at bounding box center [338, 229] width 54 height 24
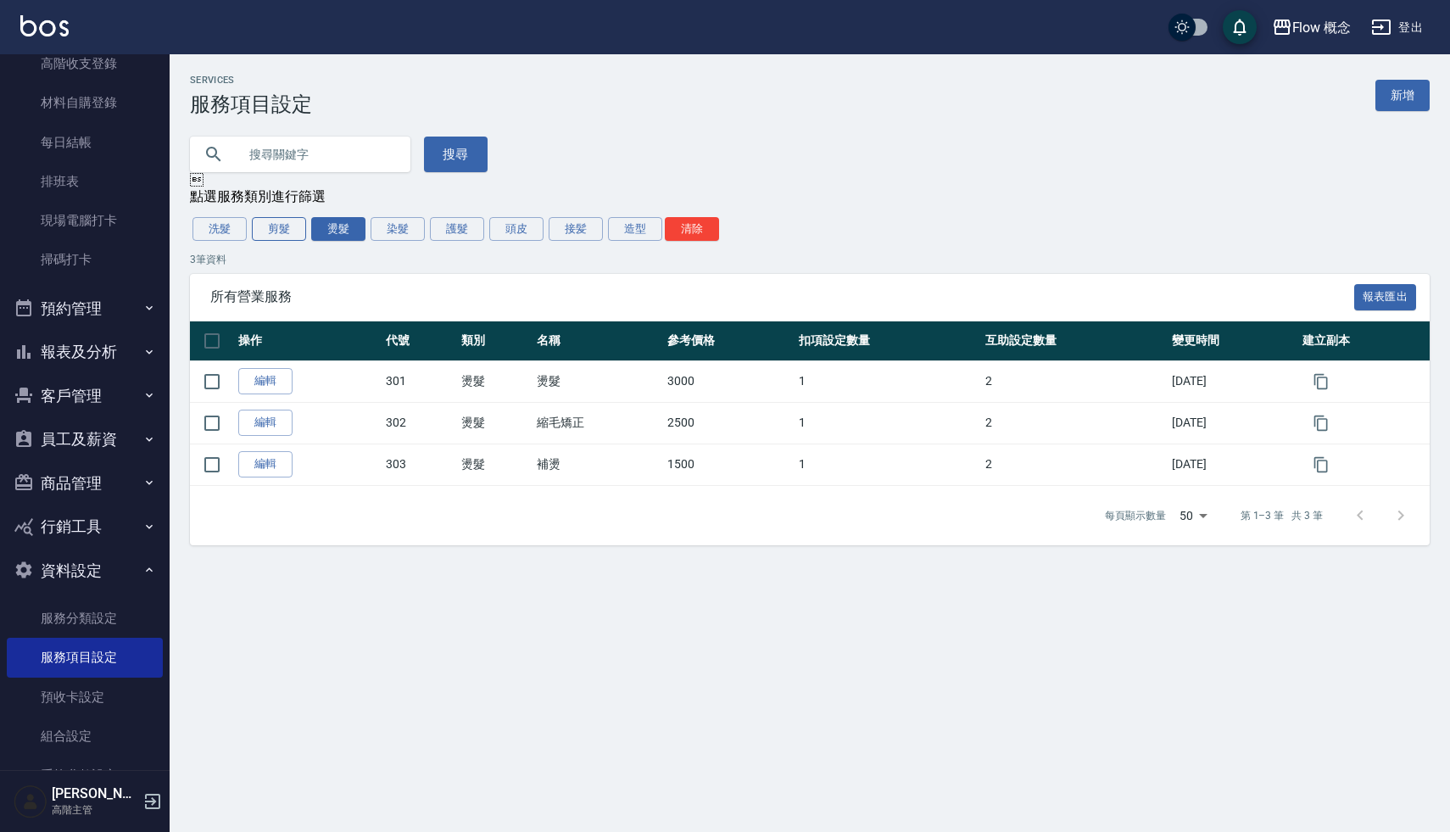
click at [274, 233] on button "剪髮" at bounding box center [279, 229] width 54 height 24
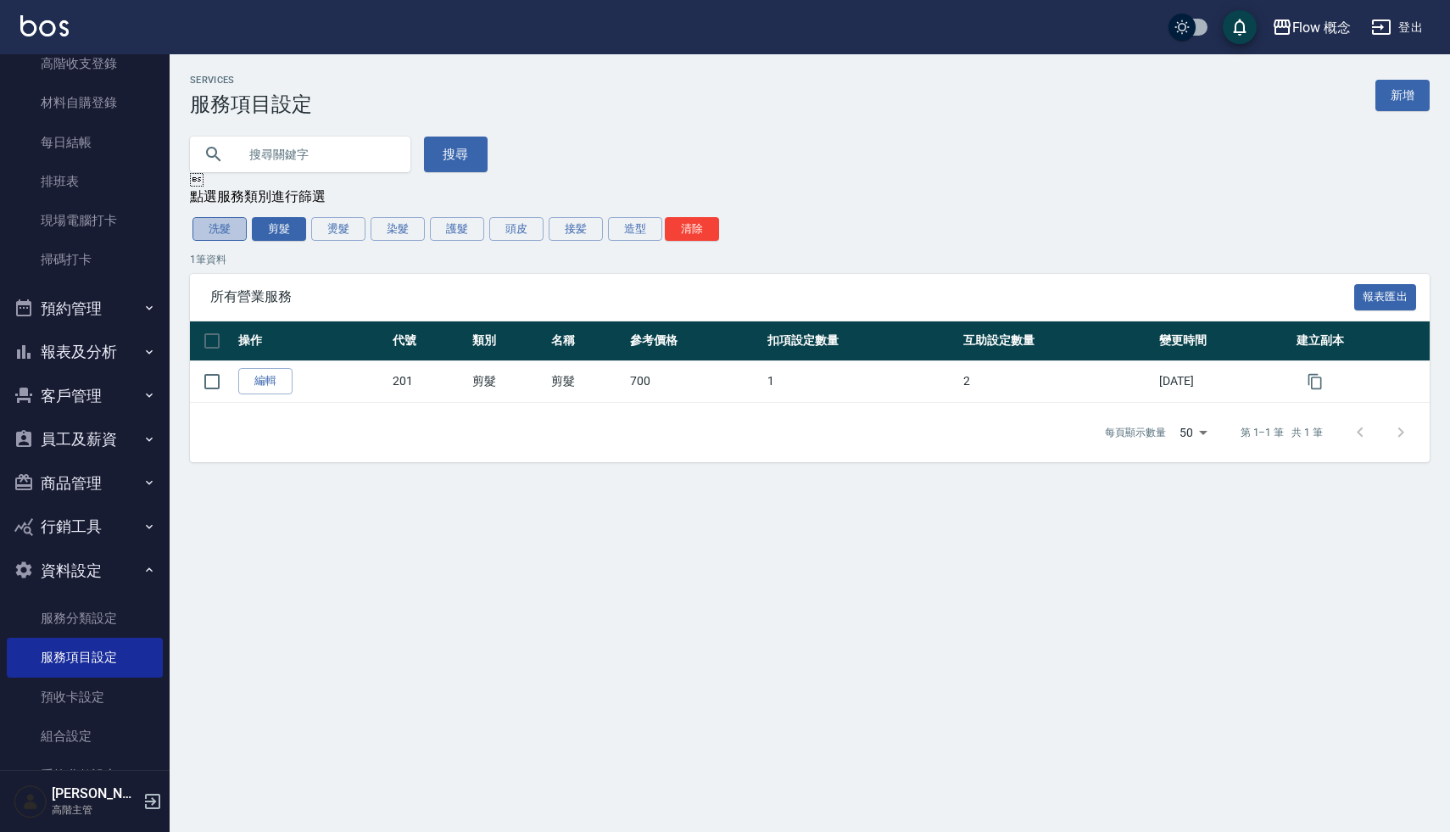
click at [224, 221] on button "洗髮" at bounding box center [220, 229] width 54 height 24
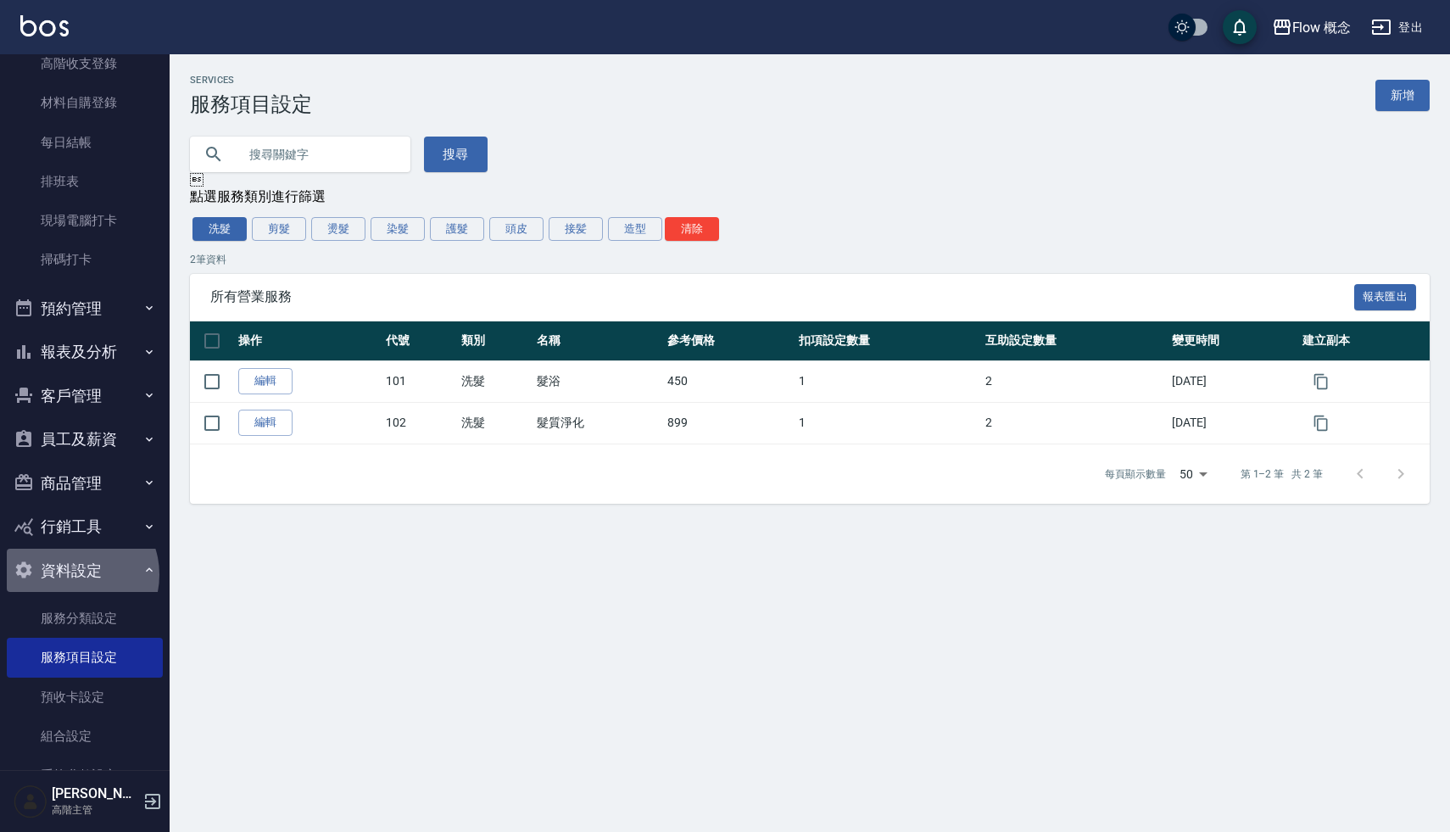
click at [75, 574] on button "資料設定" at bounding box center [85, 571] width 156 height 44
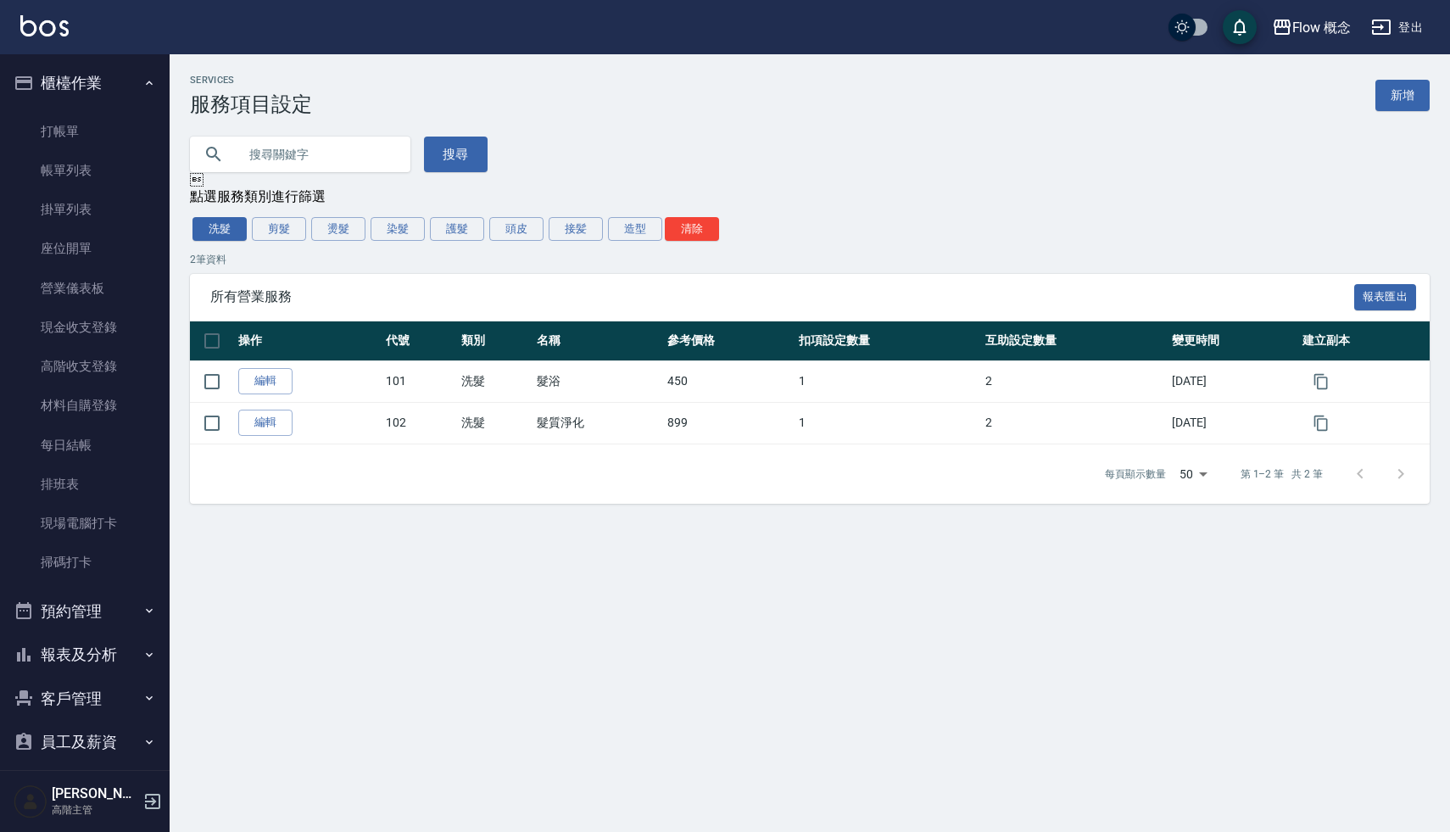
click at [70, 75] on button "櫃檯作業" at bounding box center [85, 83] width 156 height 44
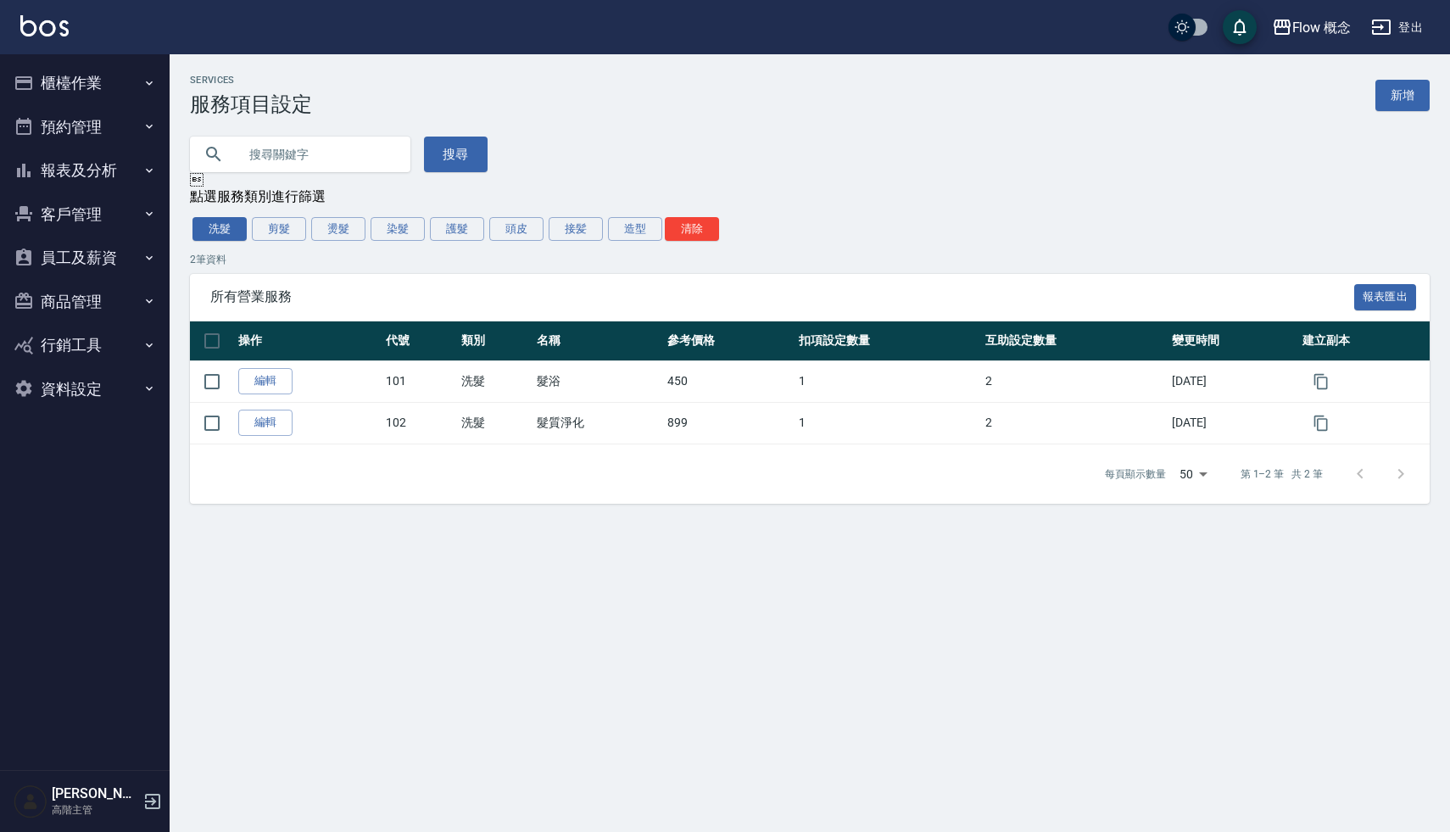
click at [617, 108] on div "Services 服務項目設定 新增" at bounding box center [810, 96] width 1240 height 42
